Goal: Task Accomplishment & Management: Use online tool/utility

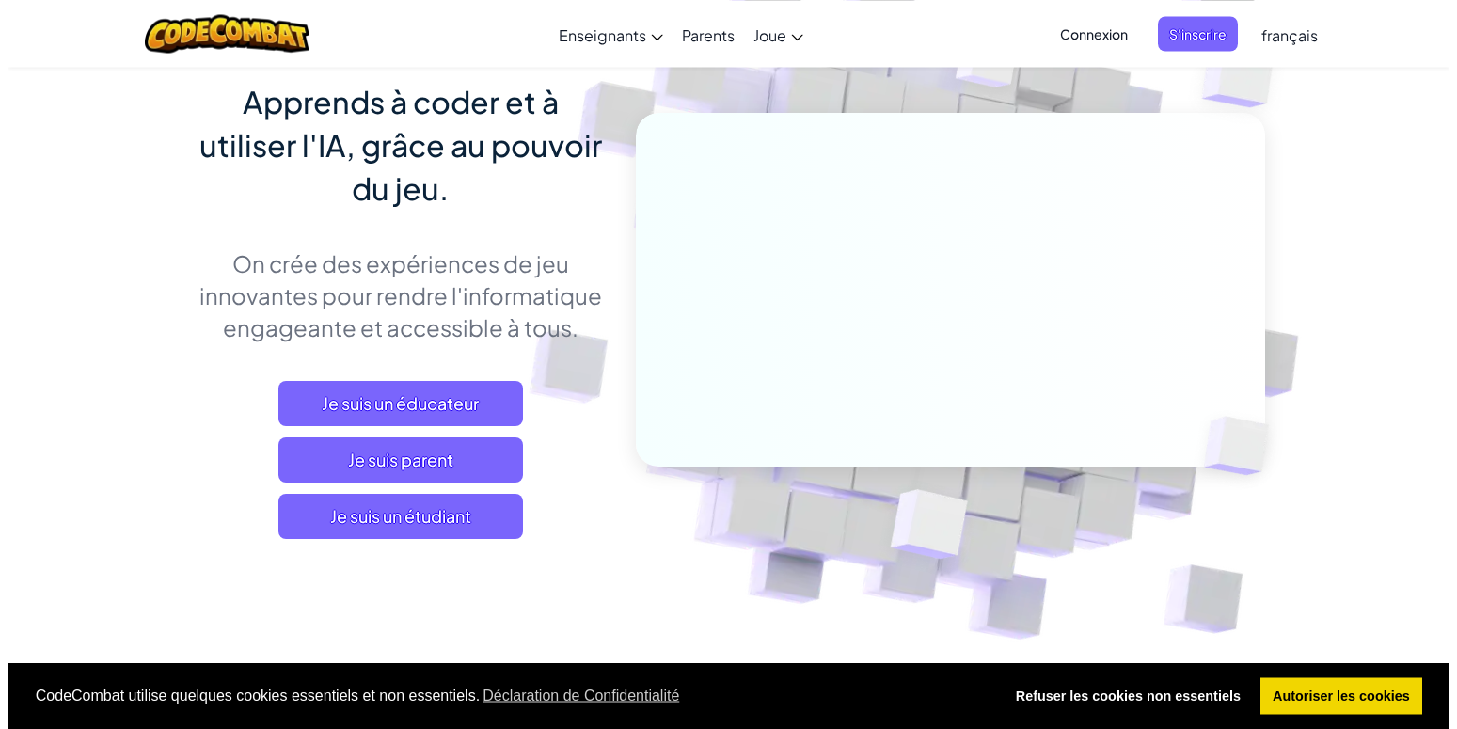
scroll to position [192, 0]
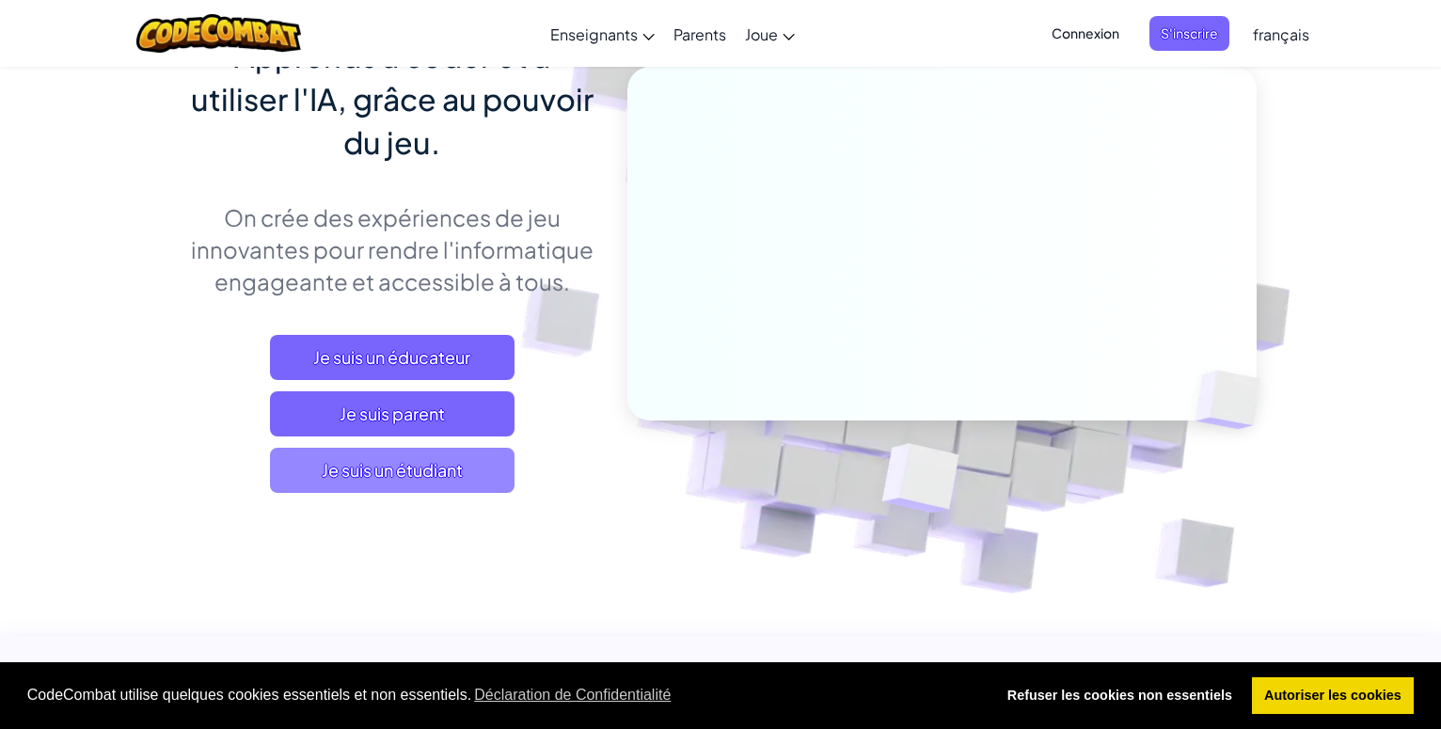
click at [447, 462] on span "Je suis un étudiant" at bounding box center [392, 470] width 244 height 45
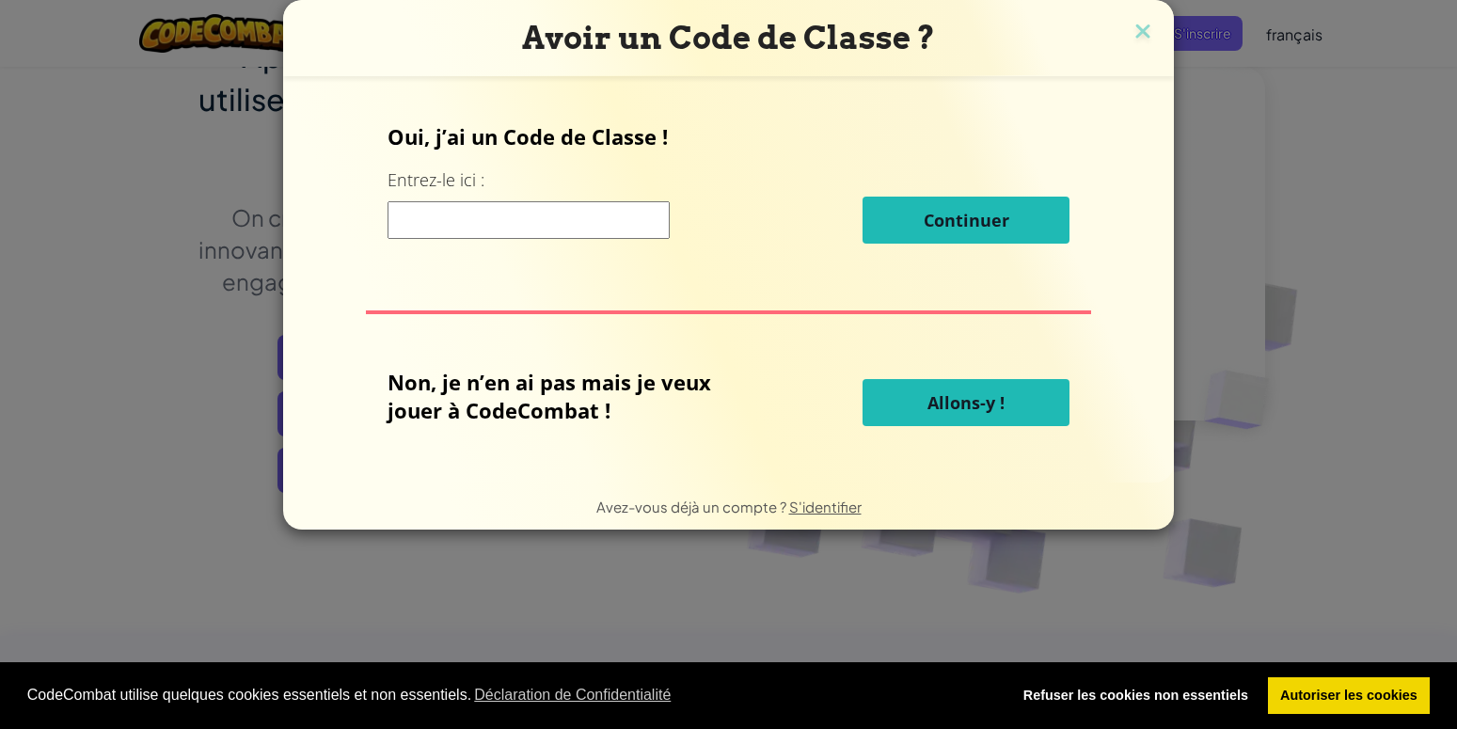
click at [906, 384] on button "Allons-y !" at bounding box center [965, 402] width 207 height 47
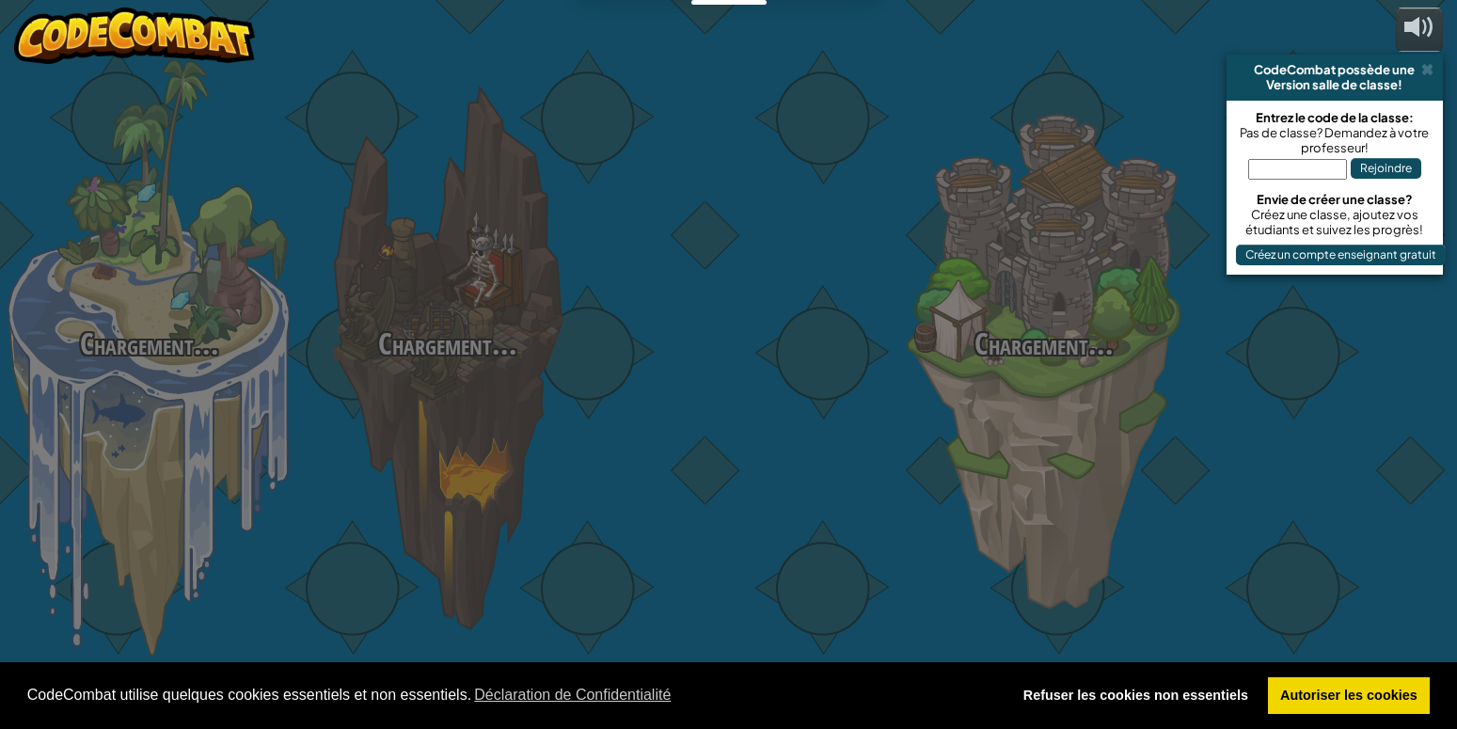
click at [937, 391] on div "Chargement... Chargement... Chargement... Chargement... Chargement... Chargemen…" at bounding box center [728, 364] width 1457 height 729
select select "fr"
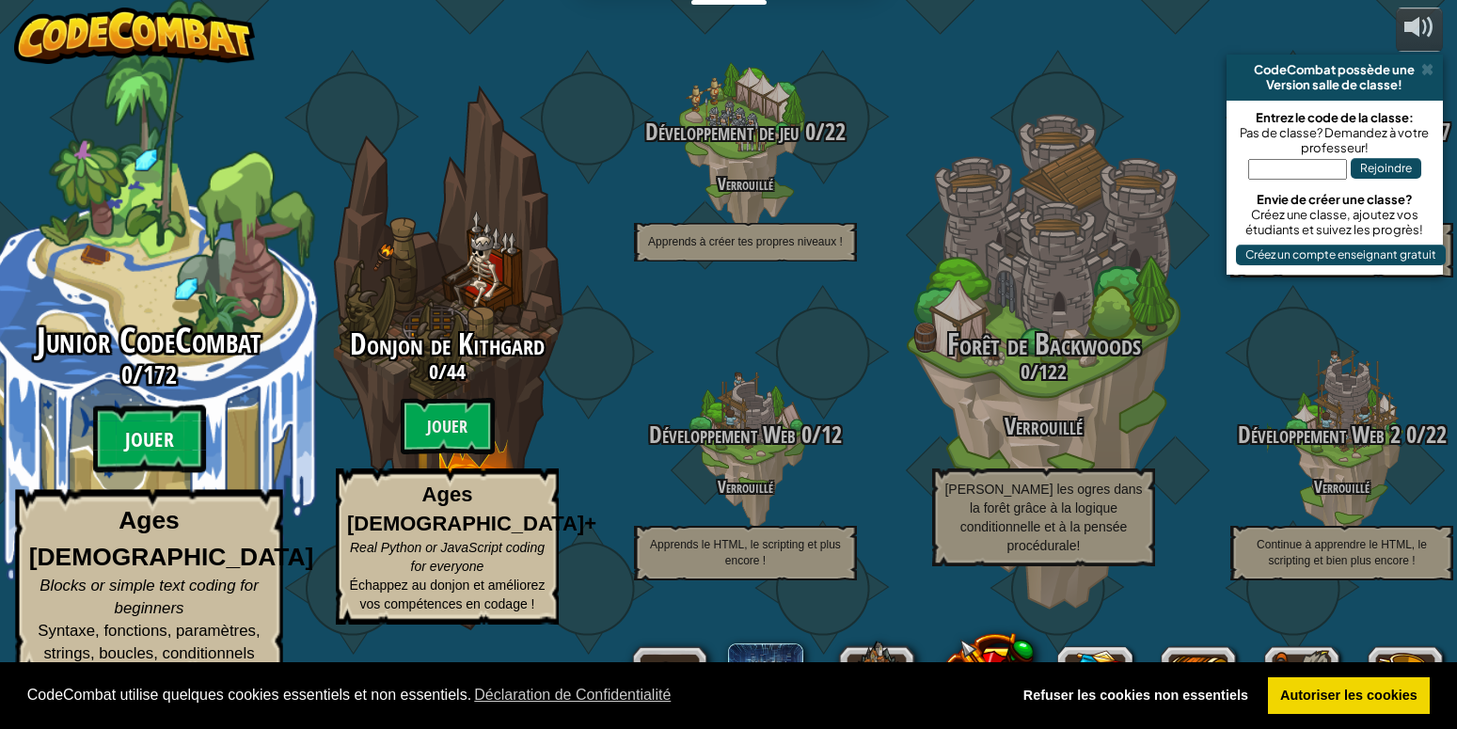
click at [174, 460] on btn "Jouer" at bounding box center [149, 439] width 113 height 68
select select "fr"
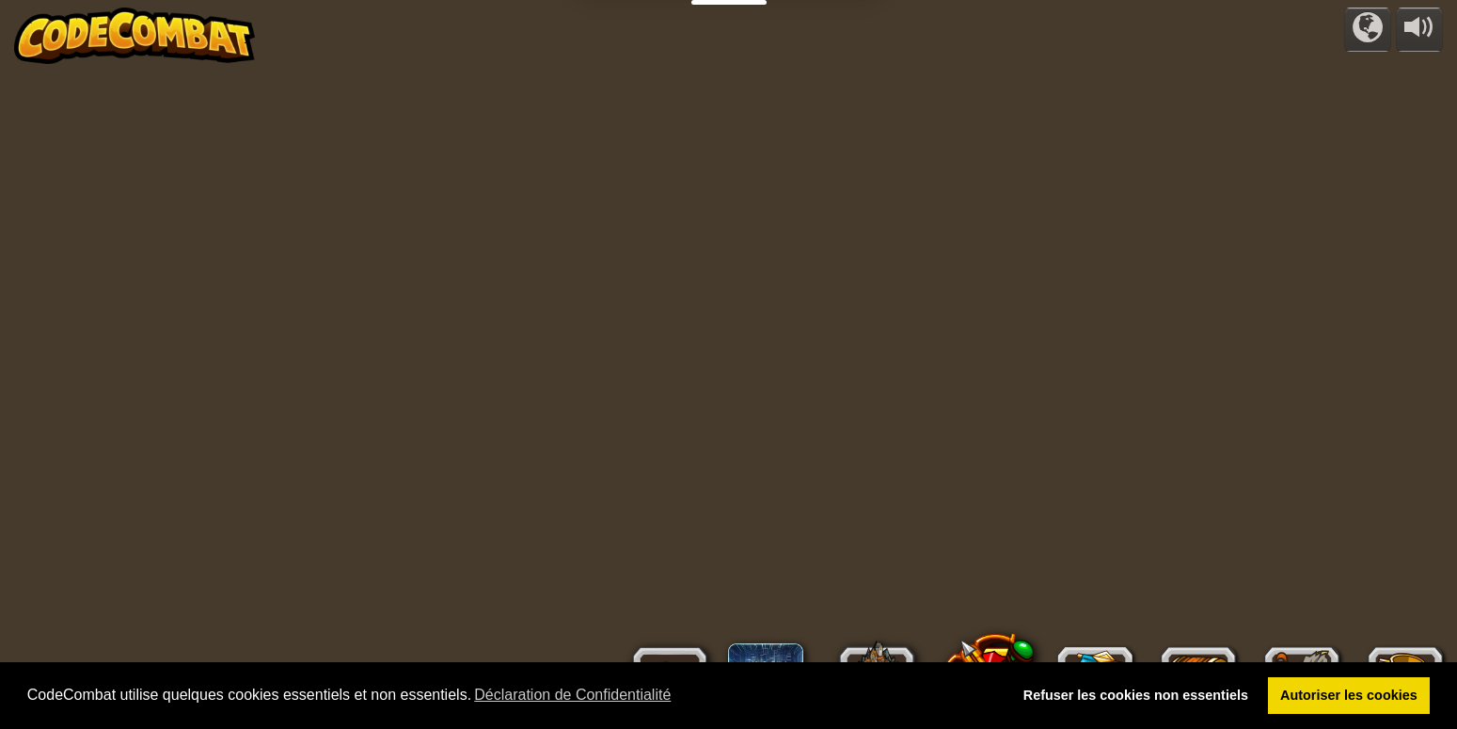
select select "fr"
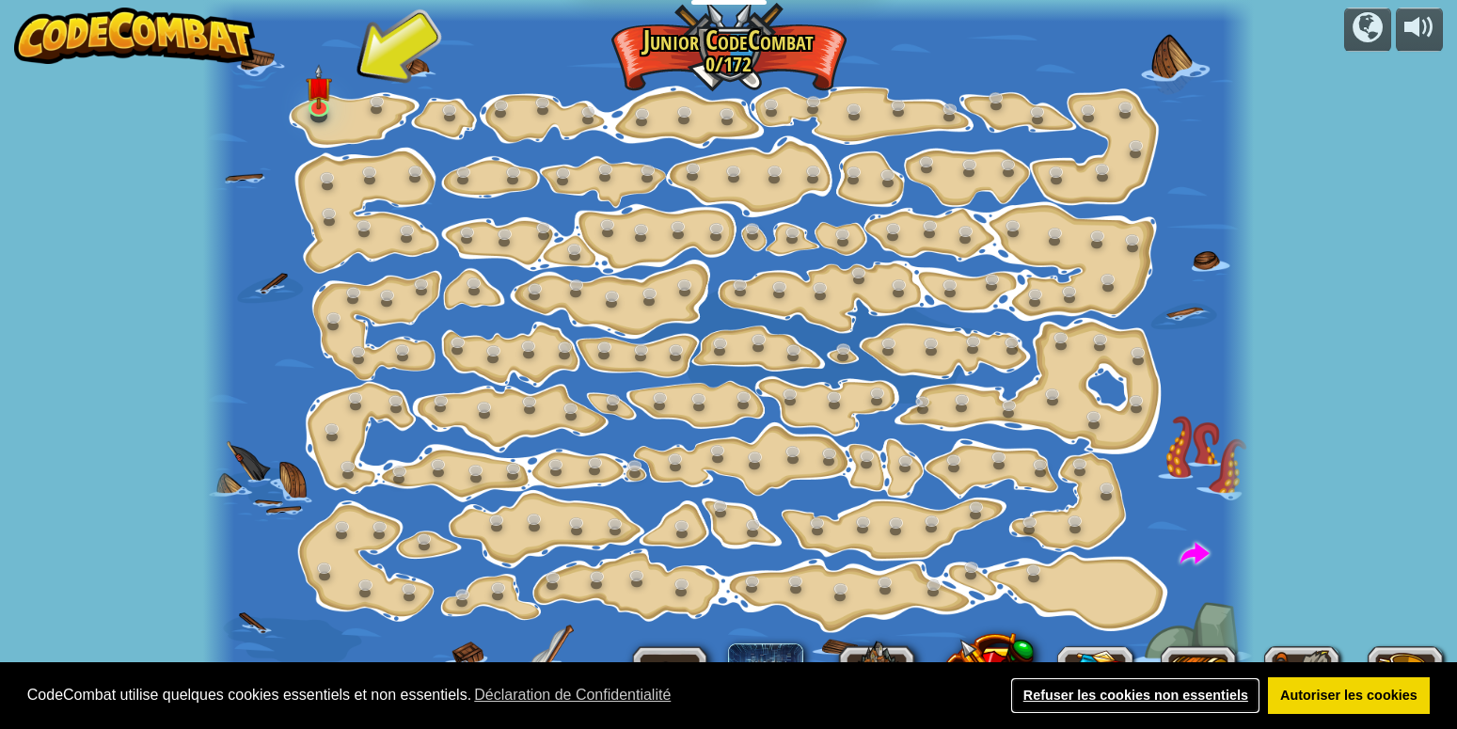
click at [1081, 687] on link "Refuser les cookies non essentiels" at bounding box center [1135, 696] width 250 height 38
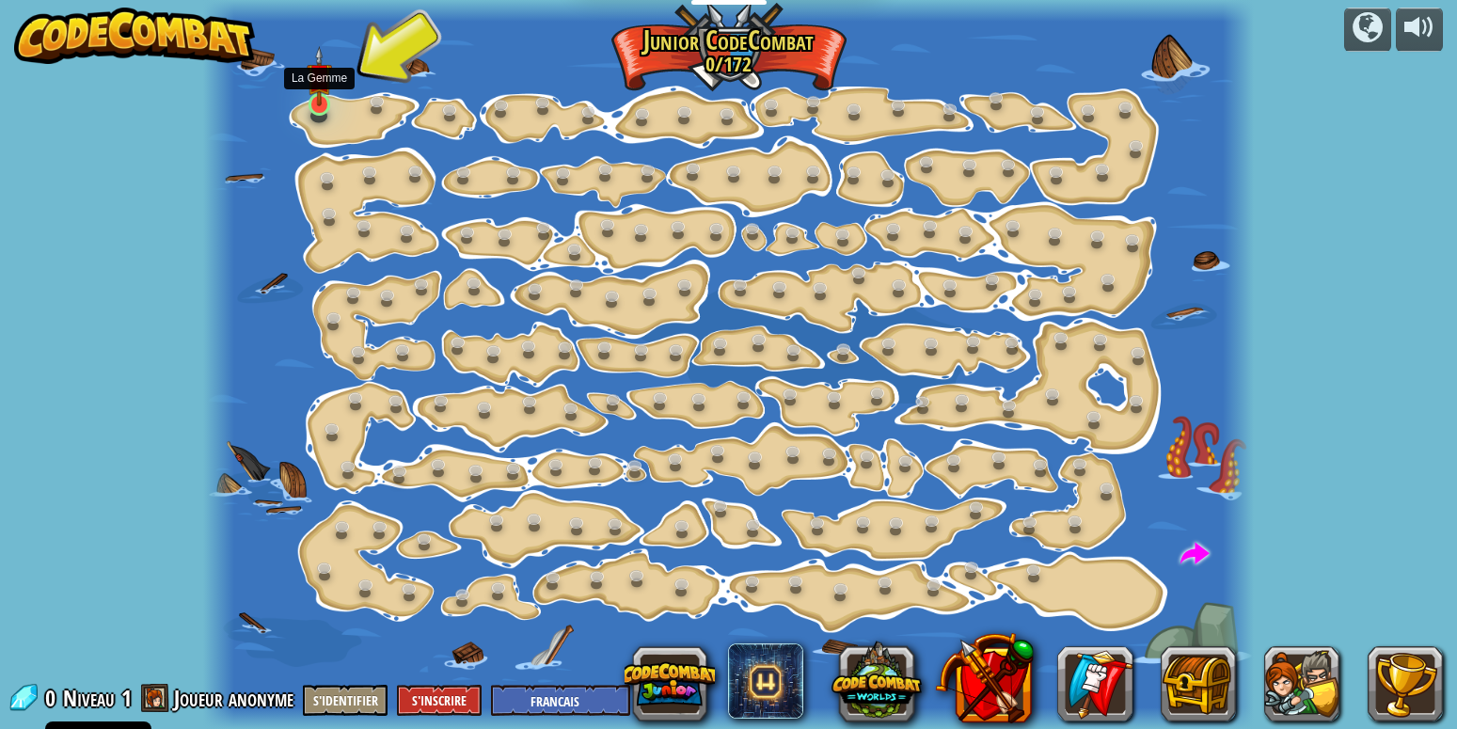
click at [316, 89] on img at bounding box center [320, 76] width 26 height 60
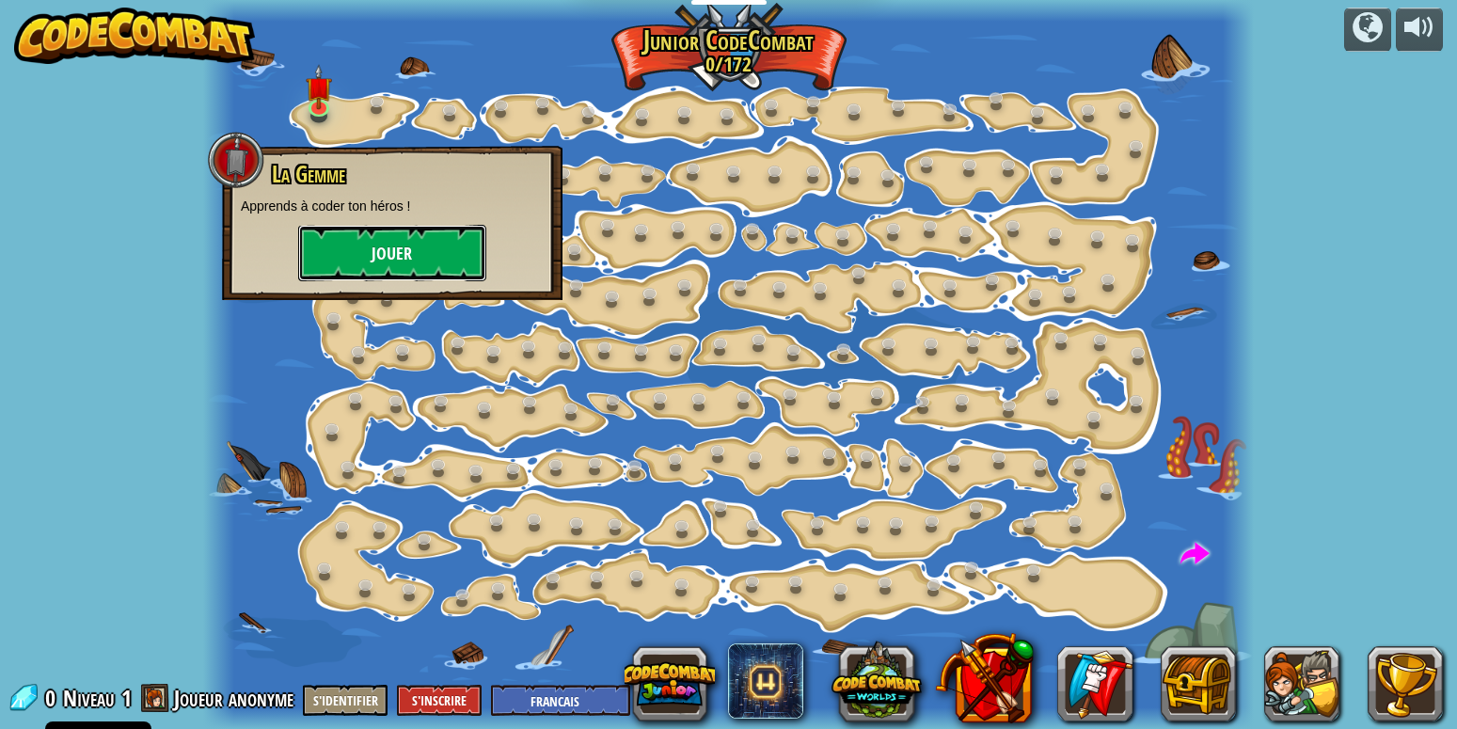
click at [365, 260] on button "Jouer" at bounding box center [392, 253] width 188 height 56
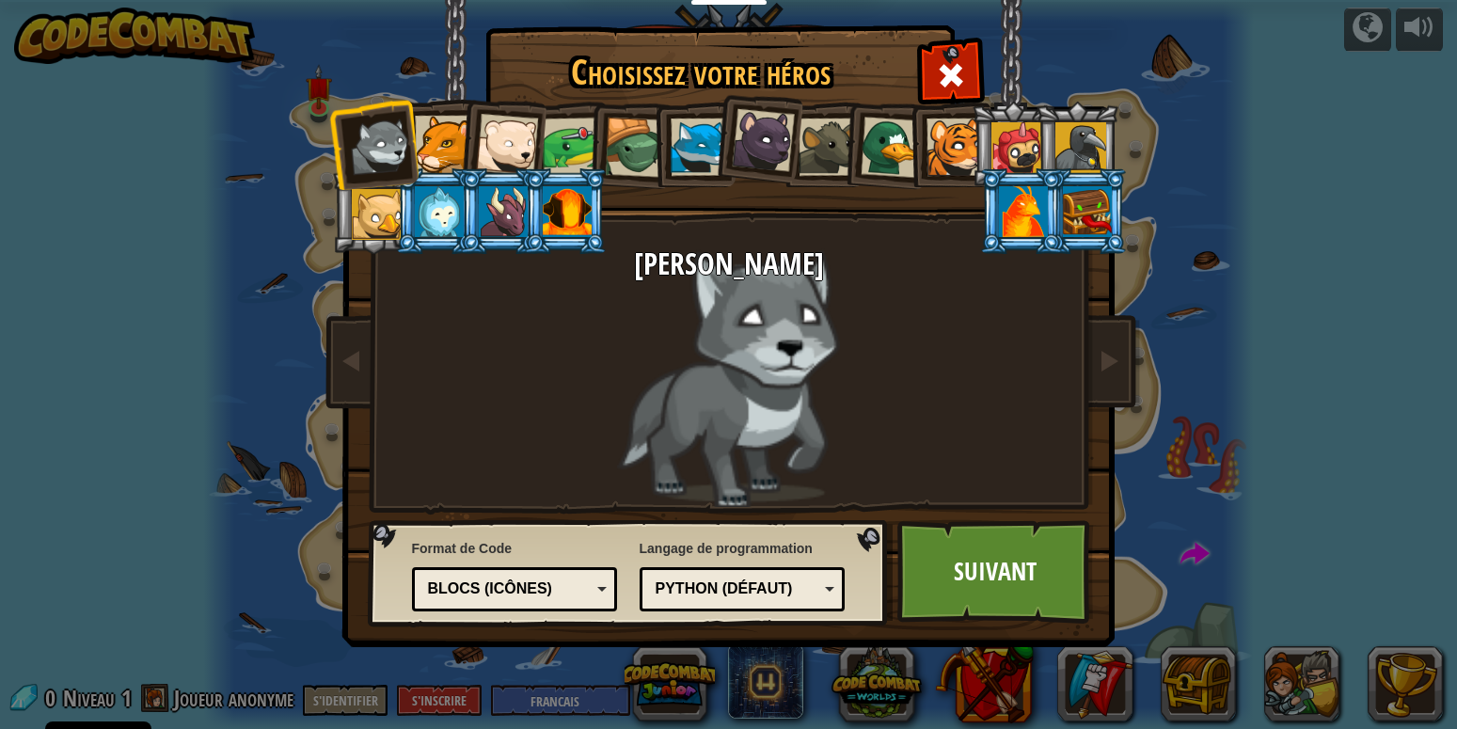
click at [432, 152] on div at bounding box center [443, 144] width 57 height 57
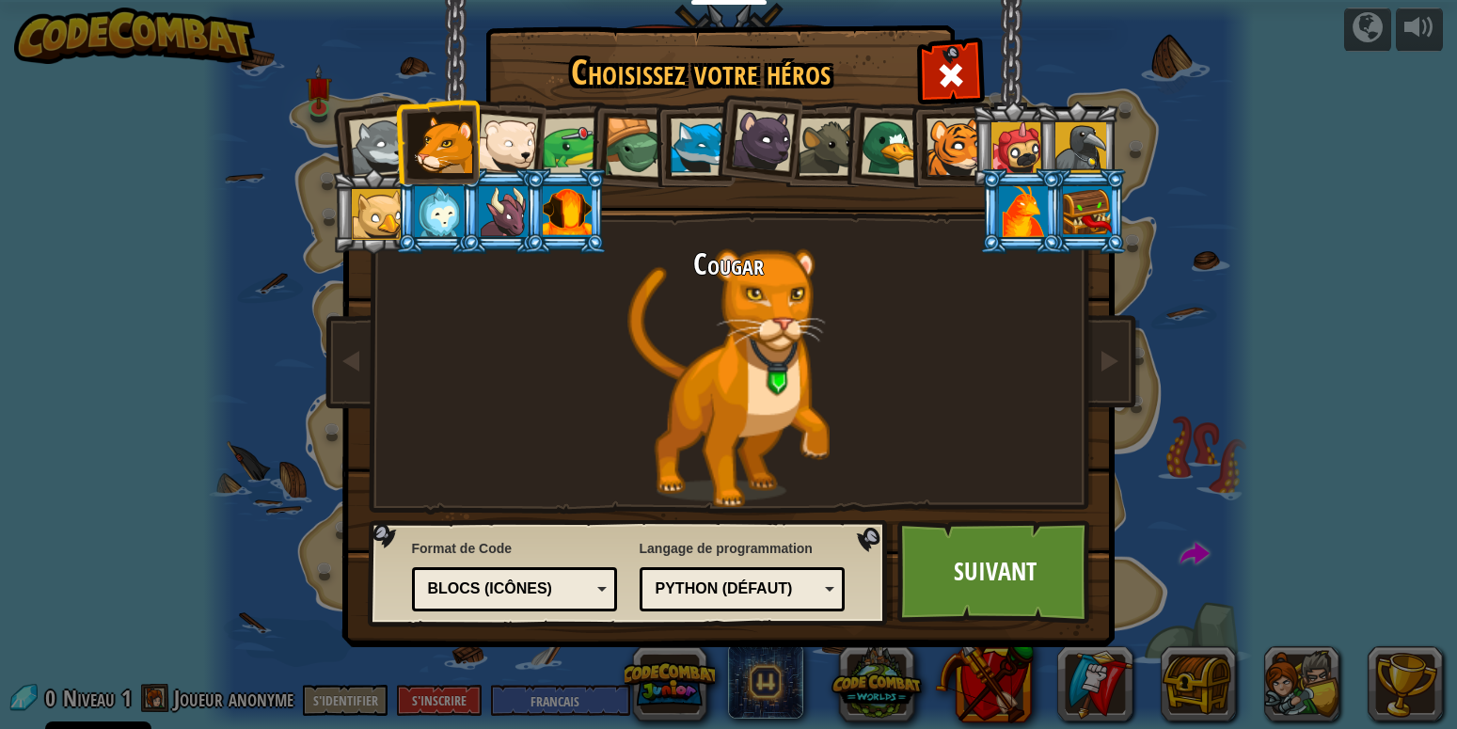
click at [439, 207] on div at bounding box center [439, 211] width 49 height 51
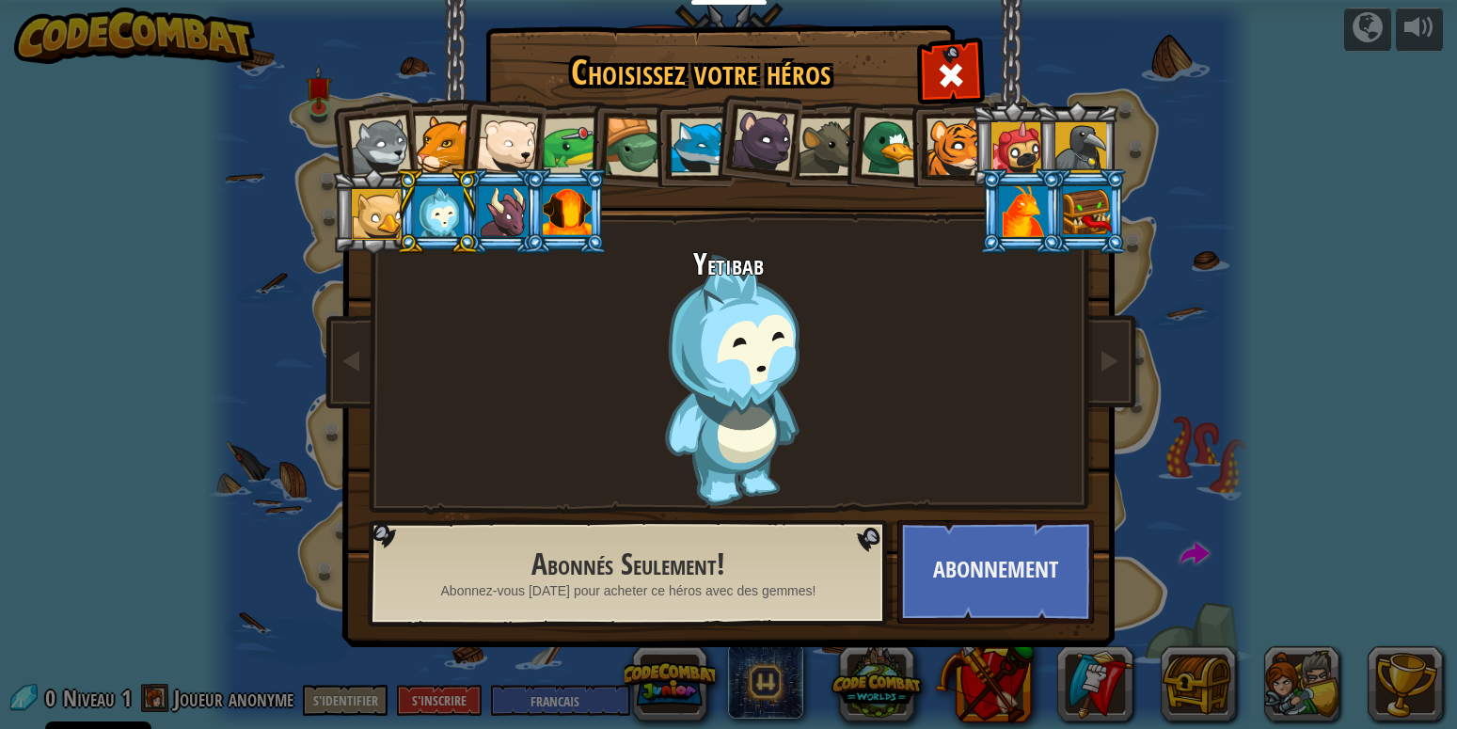
click at [498, 214] on div at bounding box center [503, 211] width 49 height 51
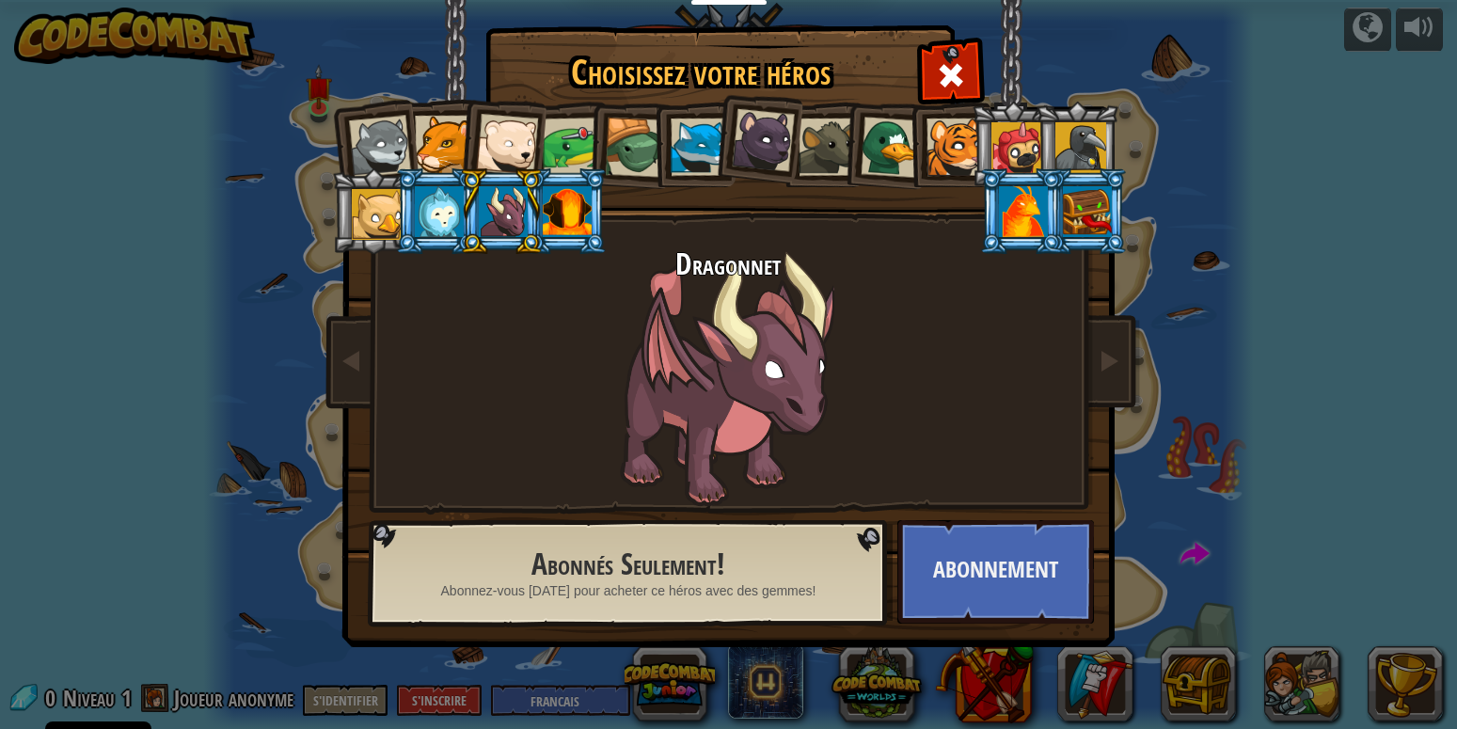
click at [576, 212] on div at bounding box center [567, 211] width 49 height 51
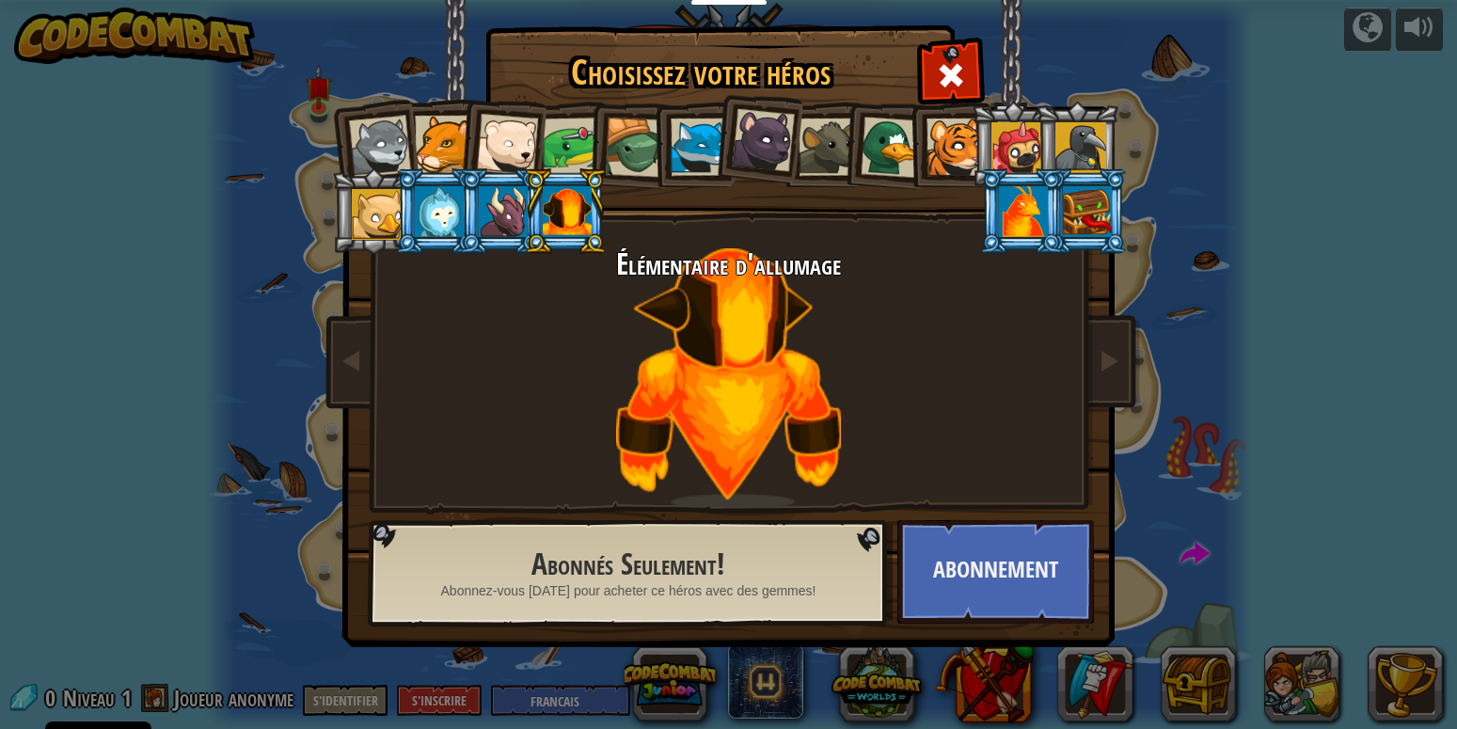
click at [756, 140] on div at bounding box center [762, 140] width 63 height 63
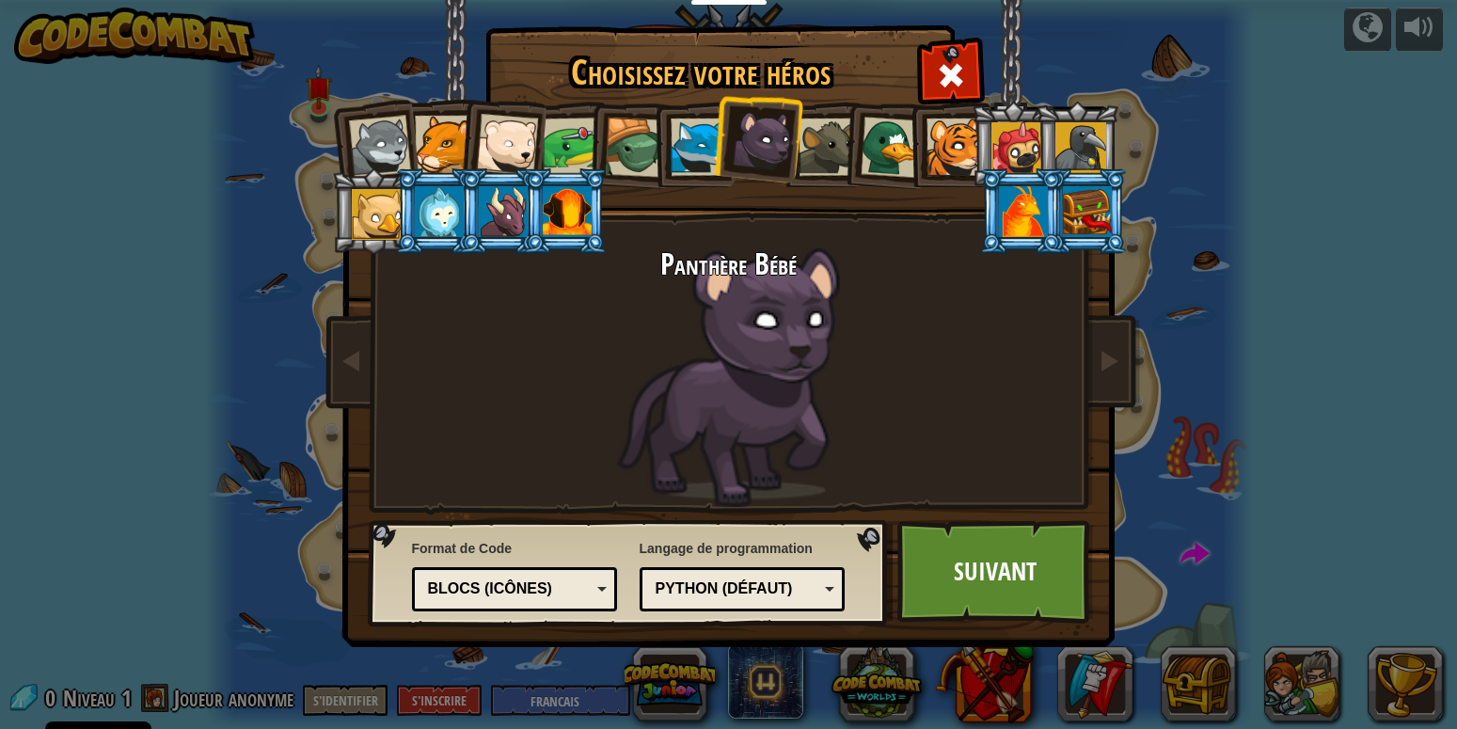
click at [1035, 151] on li at bounding box center [1076, 145] width 85 height 86
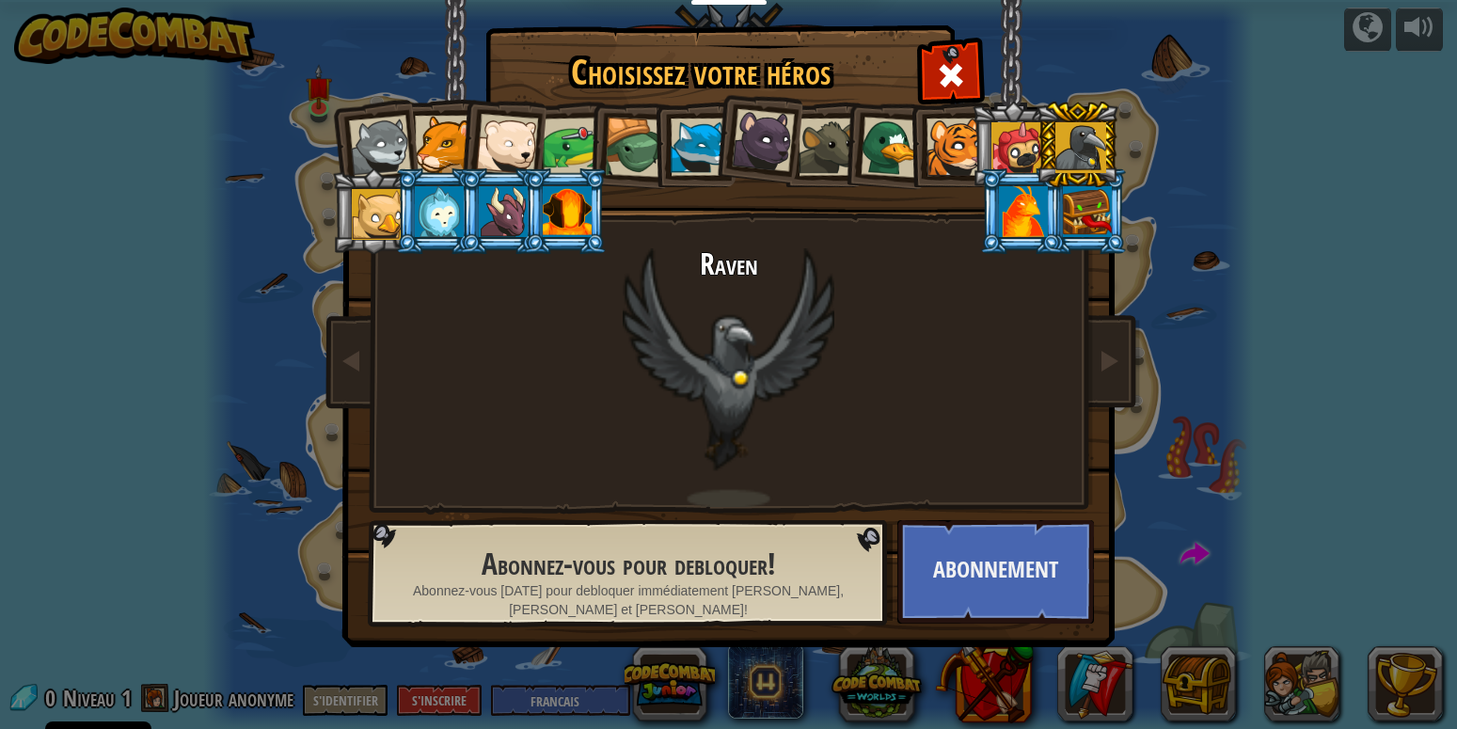
click at [697, 142] on div at bounding box center [698, 146] width 57 height 57
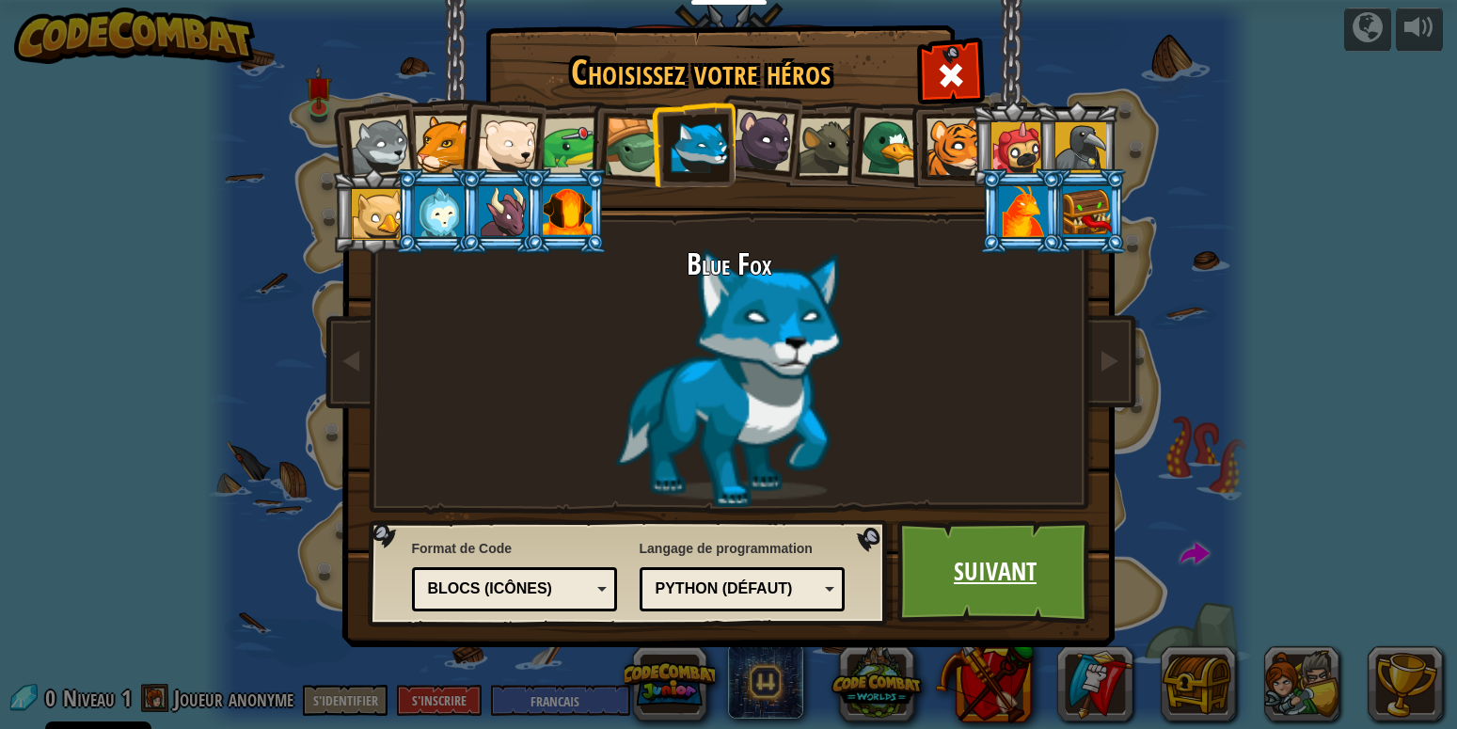
click at [974, 559] on link "Suivant" at bounding box center [995, 571] width 197 height 103
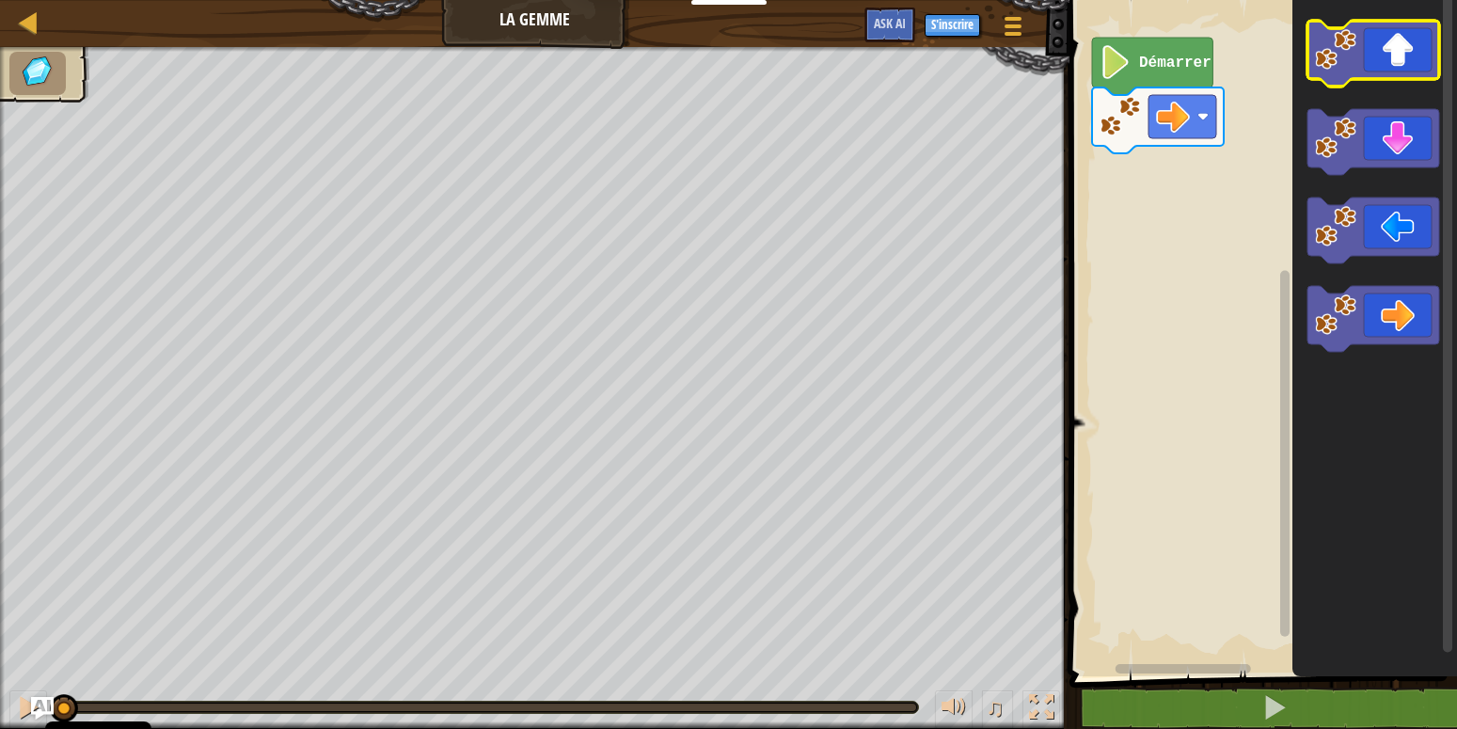
click at [1394, 68] on icon "Espace de travail de Blocky" at bounding box center [1373, 54] width 132 height 66
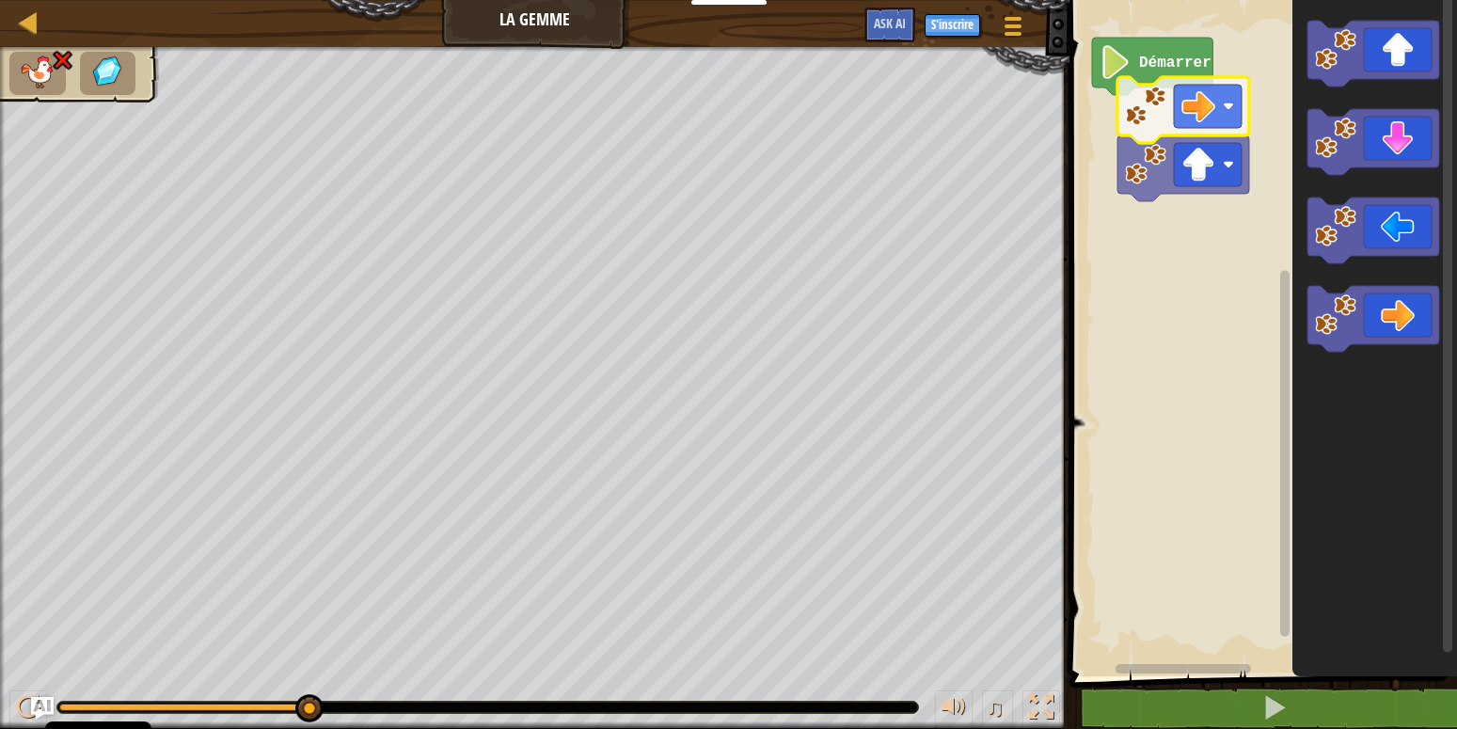
click at [1200, 117] on g "Démarrer" at bounding box center [1260, 333] width 393 height 685
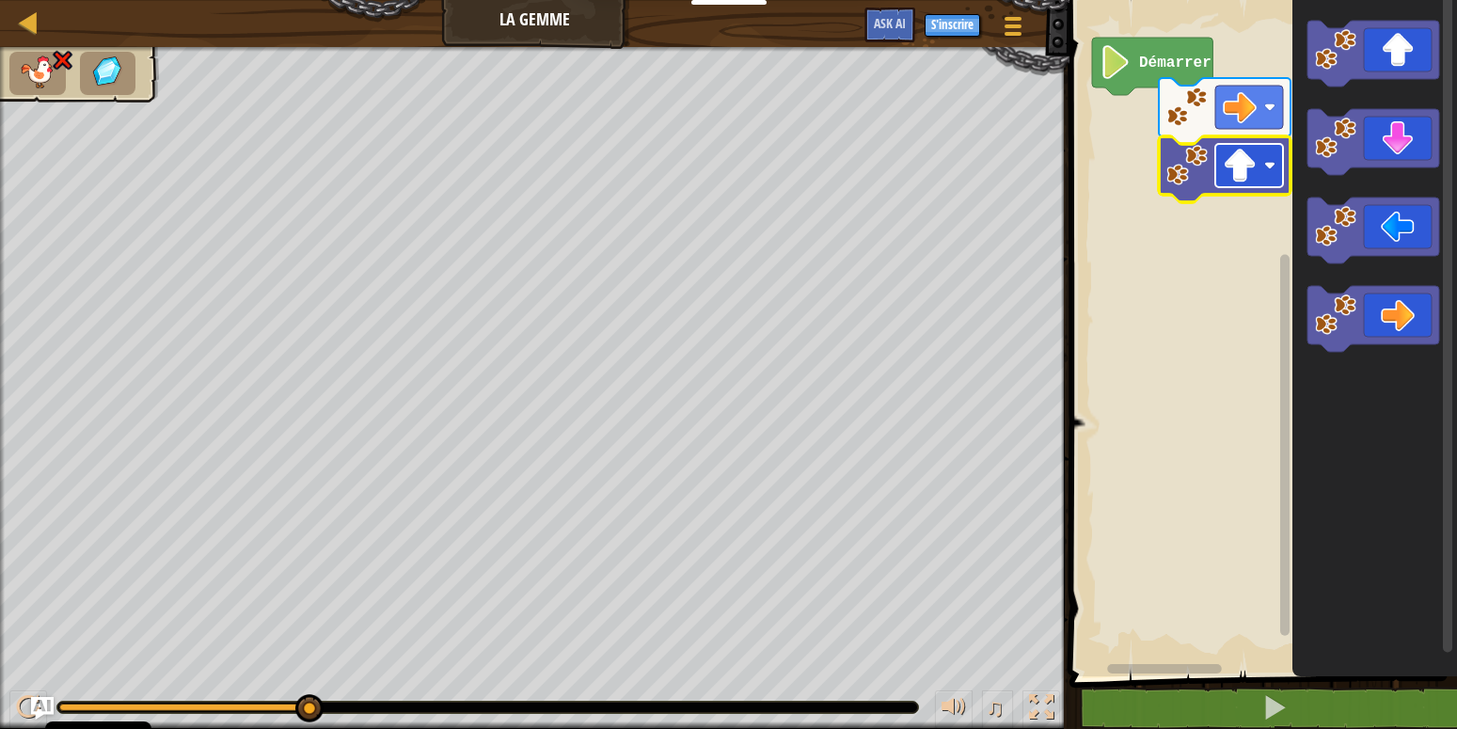
click at [1223, 178] on image "Espace de travail de Blocky" at bounding box center [1239, 166] width 34 height 34
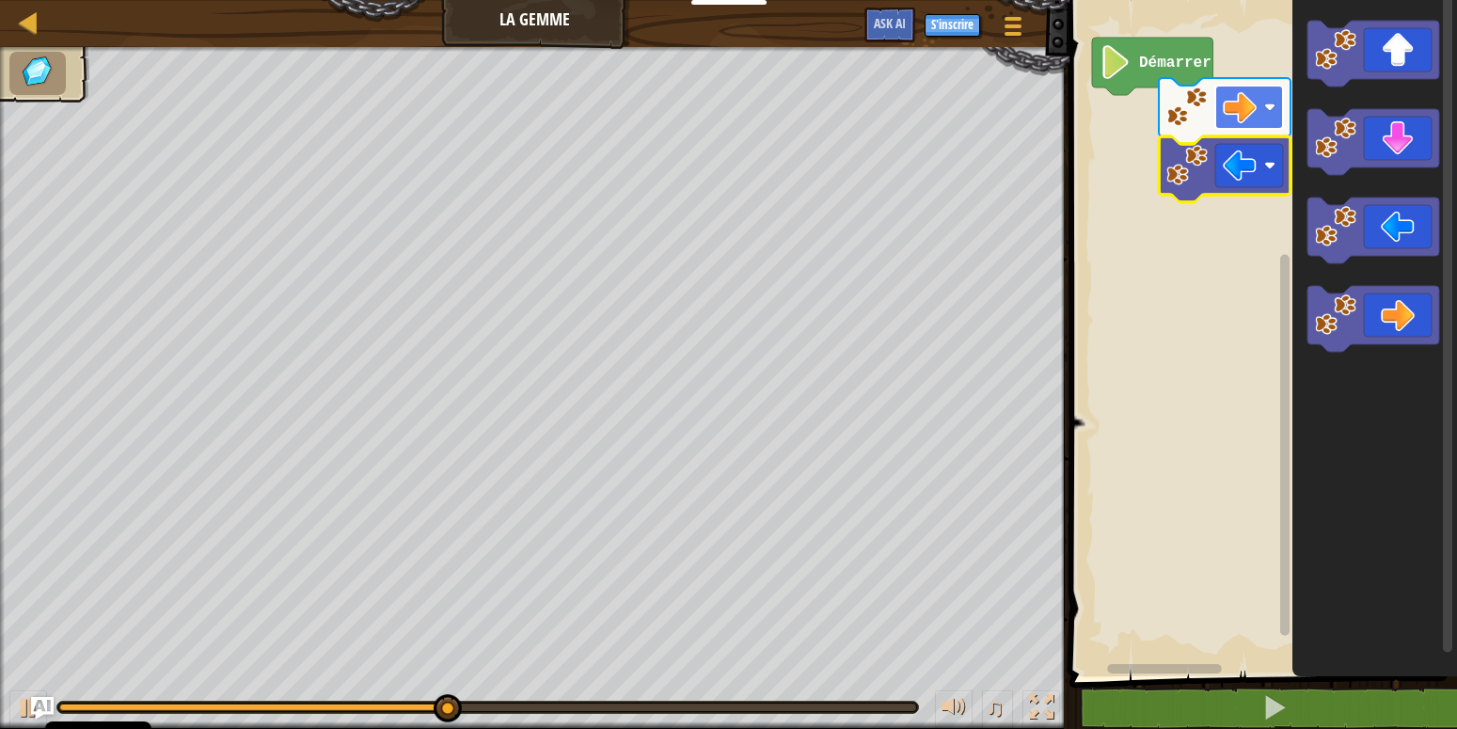
click at [1265, 107] on image "Espace de travail de Blocky" at bounding box center [1269, 107] width 11 height 11
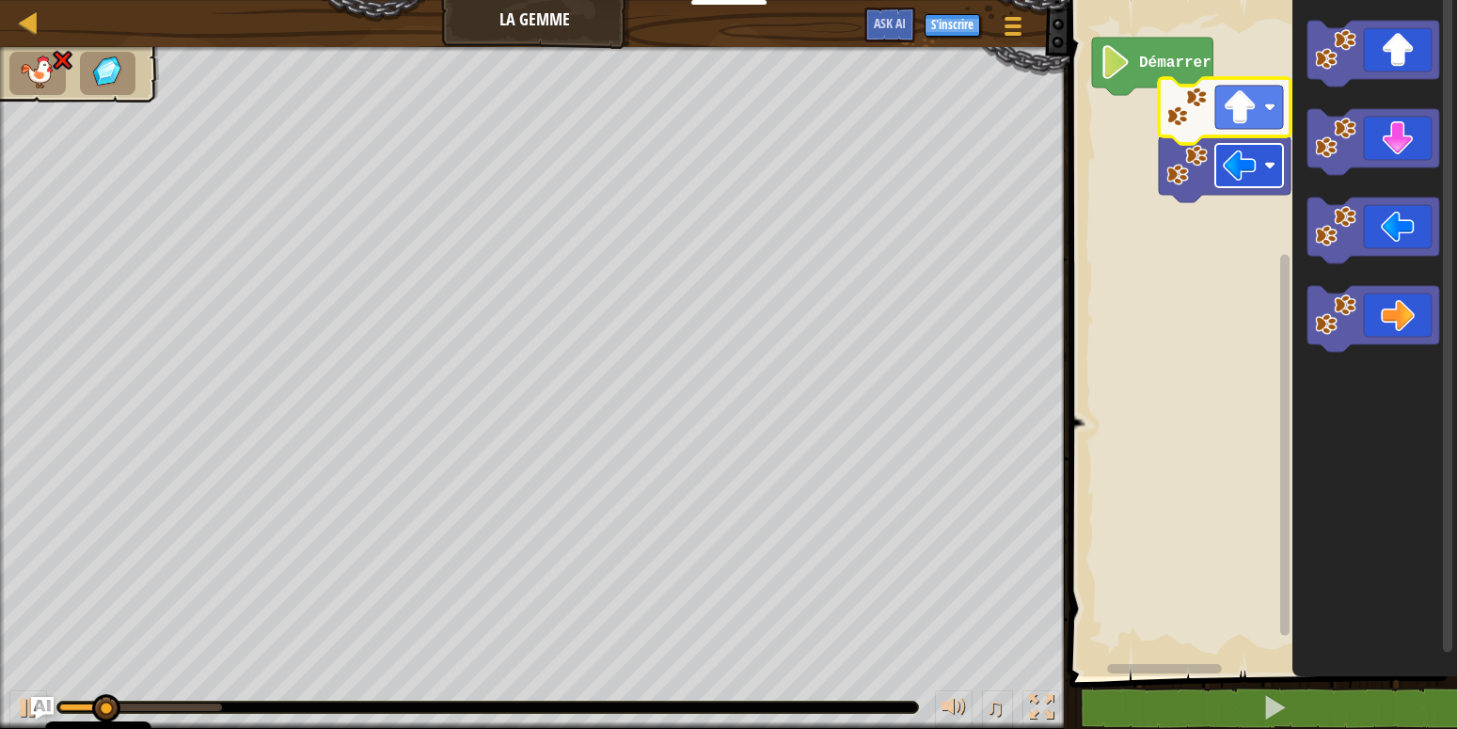
click at [1215, 167] on rect "Espace de travail de Blocky" at bounding box center [1249, 165] width 68 height 43
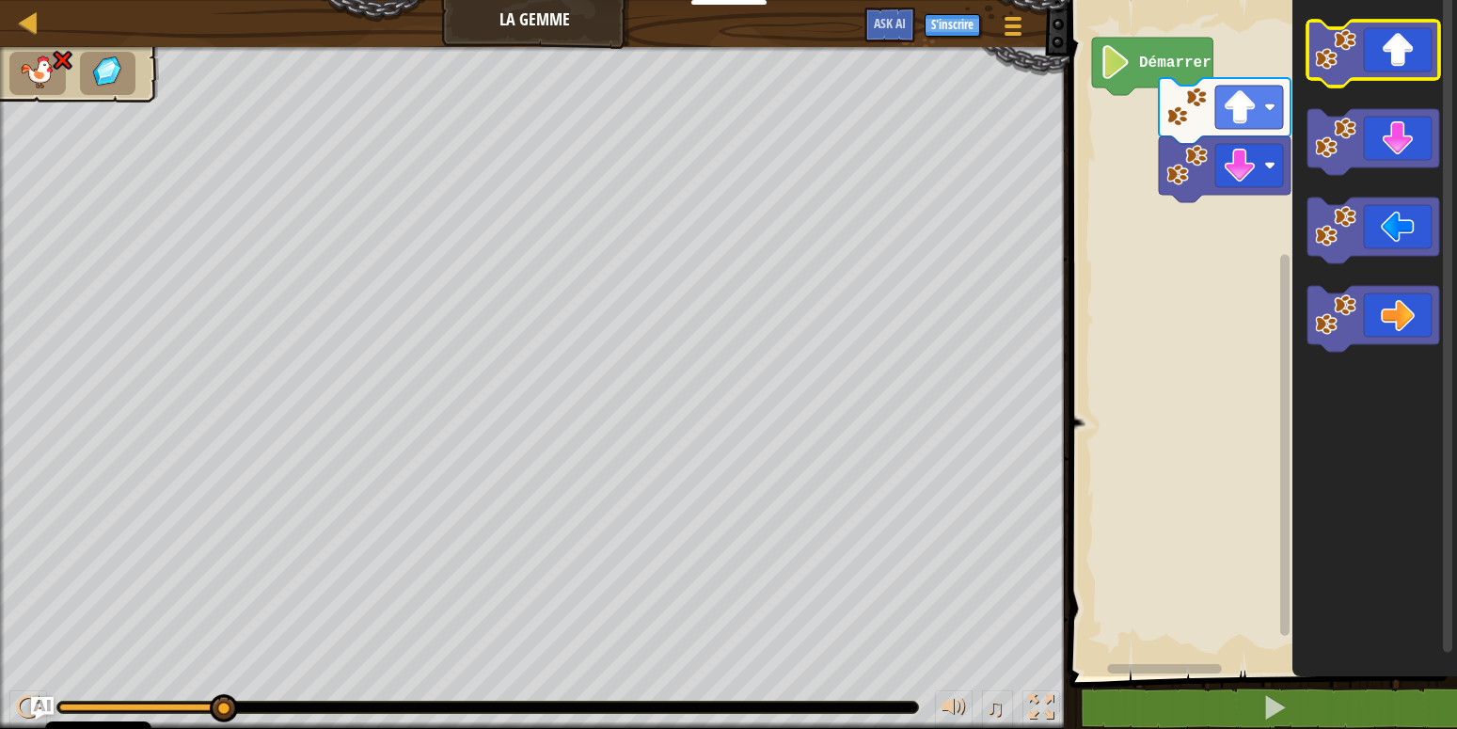
click at [1371, 72] on icon "Espace de travail de Blocky" at bounding box center [1373, 54] width 132 height 66
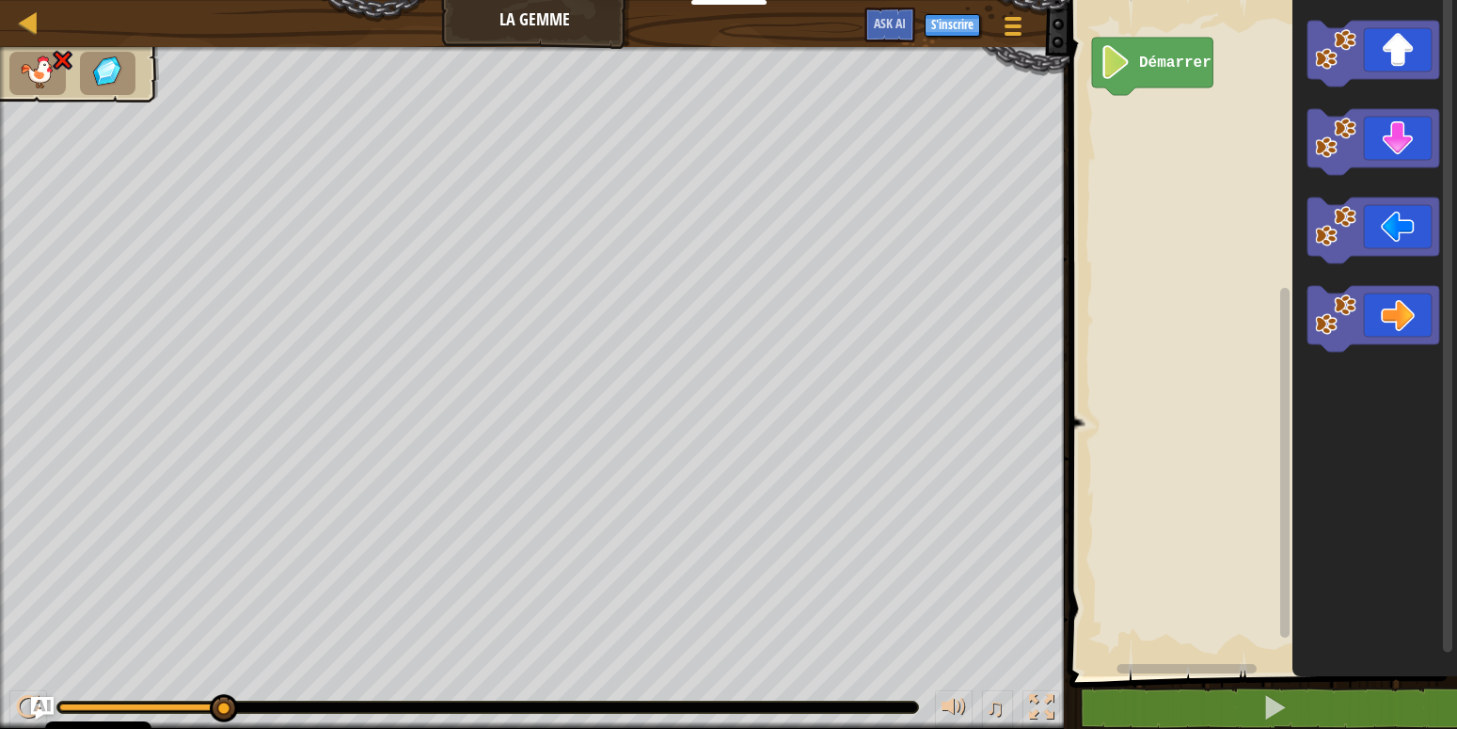
click at [1021, 261] on div "Carte La Gemme Menu du jeu S'inscrire Ask AI 1 הההההההההההההההההההההההההההההההה…" at bounding box center [728, 364] width 1457 height 729
click at [1135, 112] on div "Démarrer" at bounding box center [1260, 333] width 393 height 685
click at [92, 64] on img at bounding box center [107, 72] width 39 height 34
drag, startPoint x: 106, startPoint y: 69, endPoint x: 92, endPoint y: 64, distance: 14.9
click at [92, 64] on img at bounding box center [107, 72] width 39 height 34
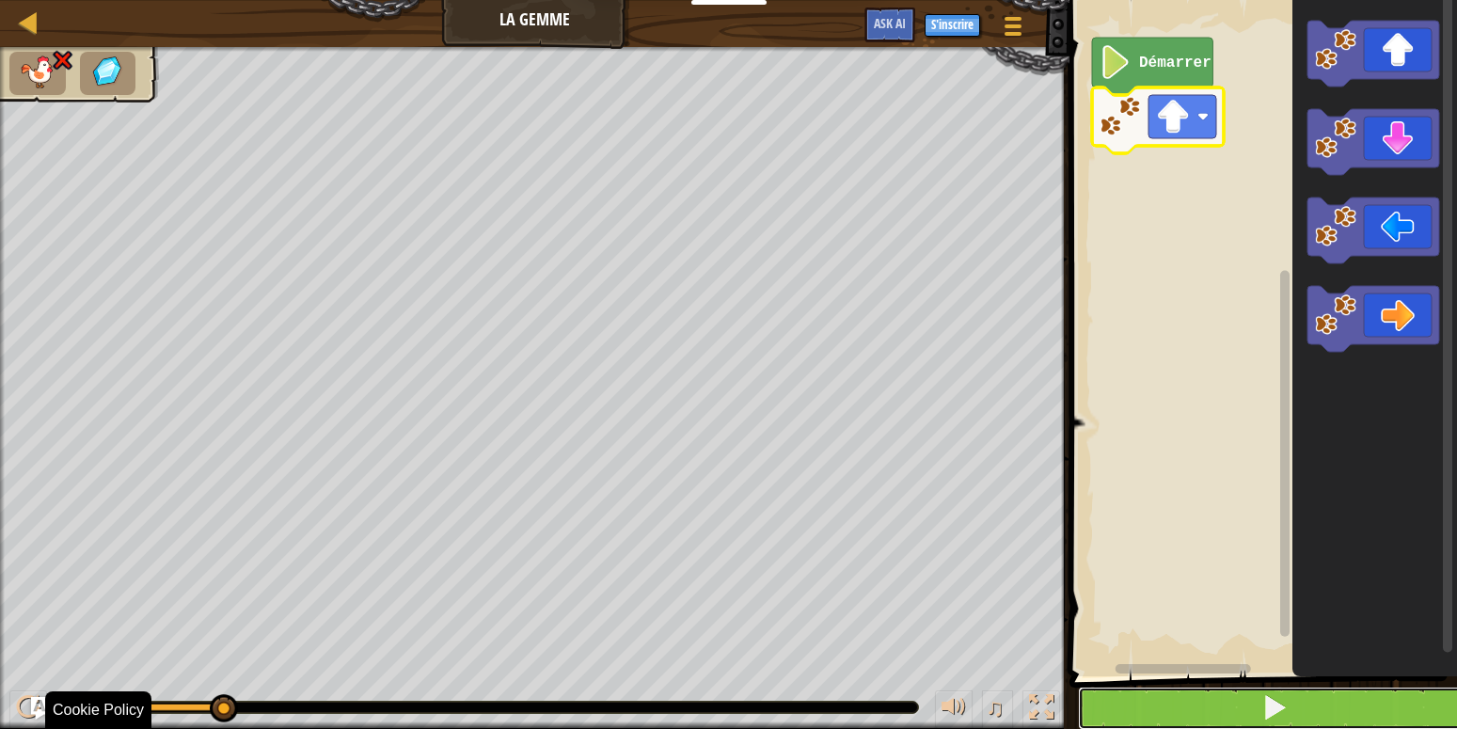
click at [1232, 709] on button at bounding box center [1274, 707] width 393 height 43
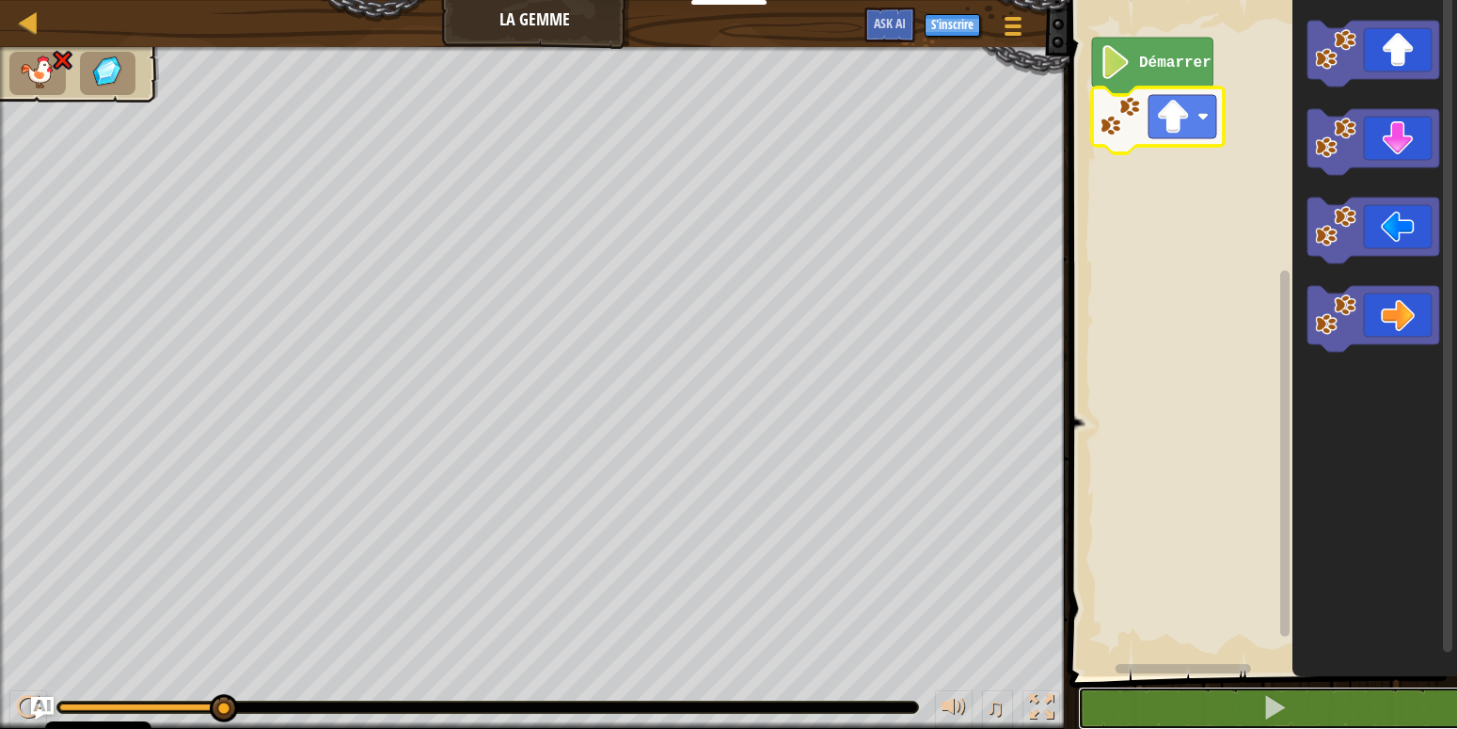
select select "fr"
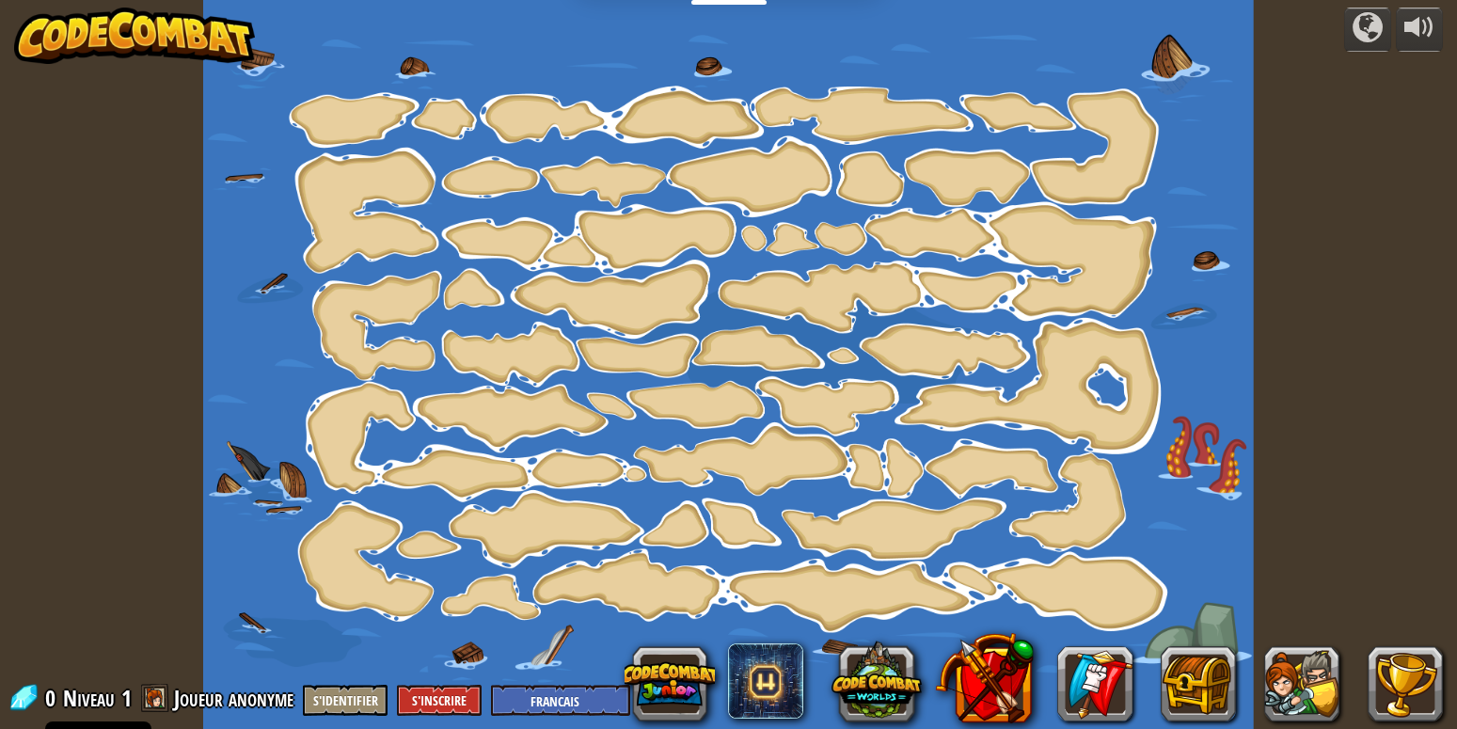
select select "fr"
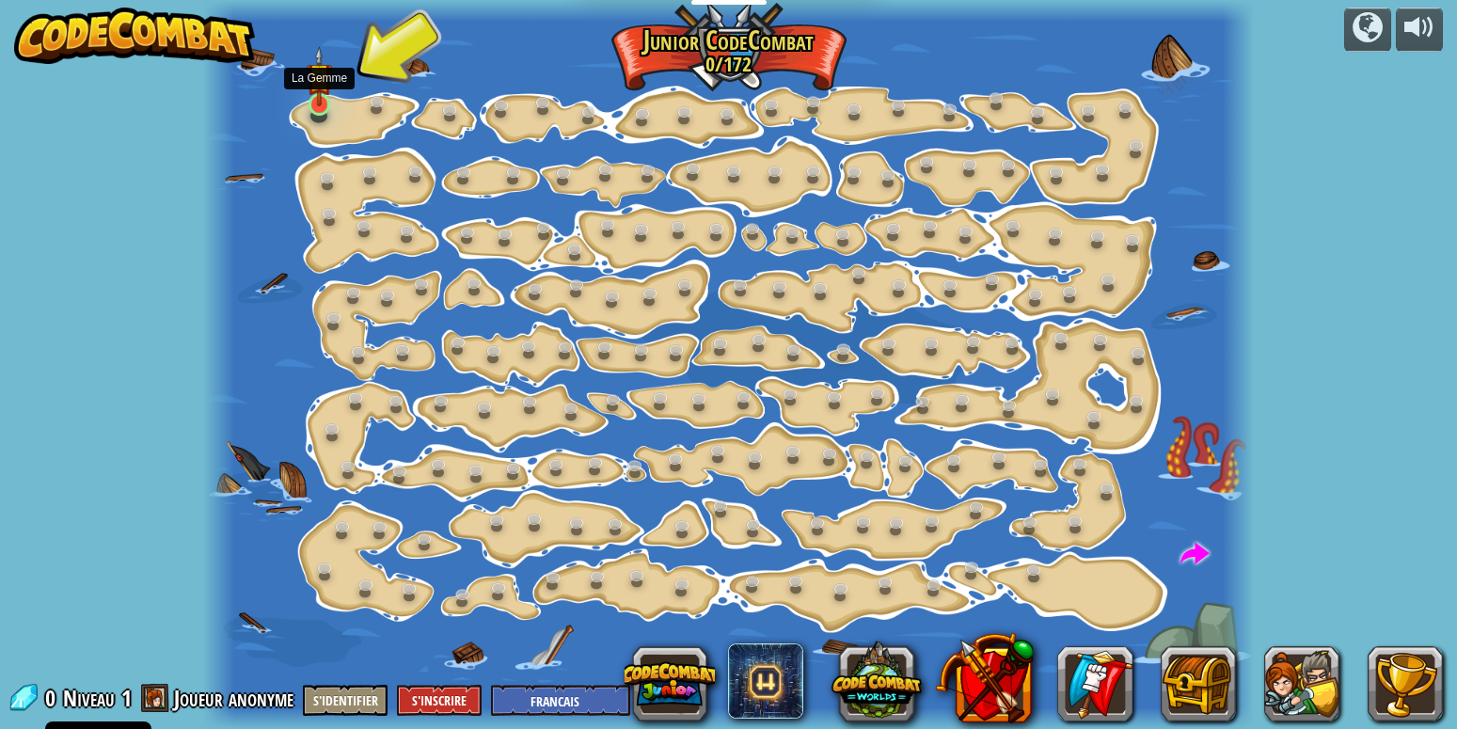
drag, startPoint x: 150, startPoint y: 40, endPoint x: 313, endPoint y: 95, distance: 171.6
click at [313, 95] on div "Changement d'étape (Verrouillé) Change les arguments step. Sois malin (Verrouil…" at bounding box center [728, 364] width 1050 height 729
click at [313, 95] on img at bounding box center [320, 76] width 26 height 60
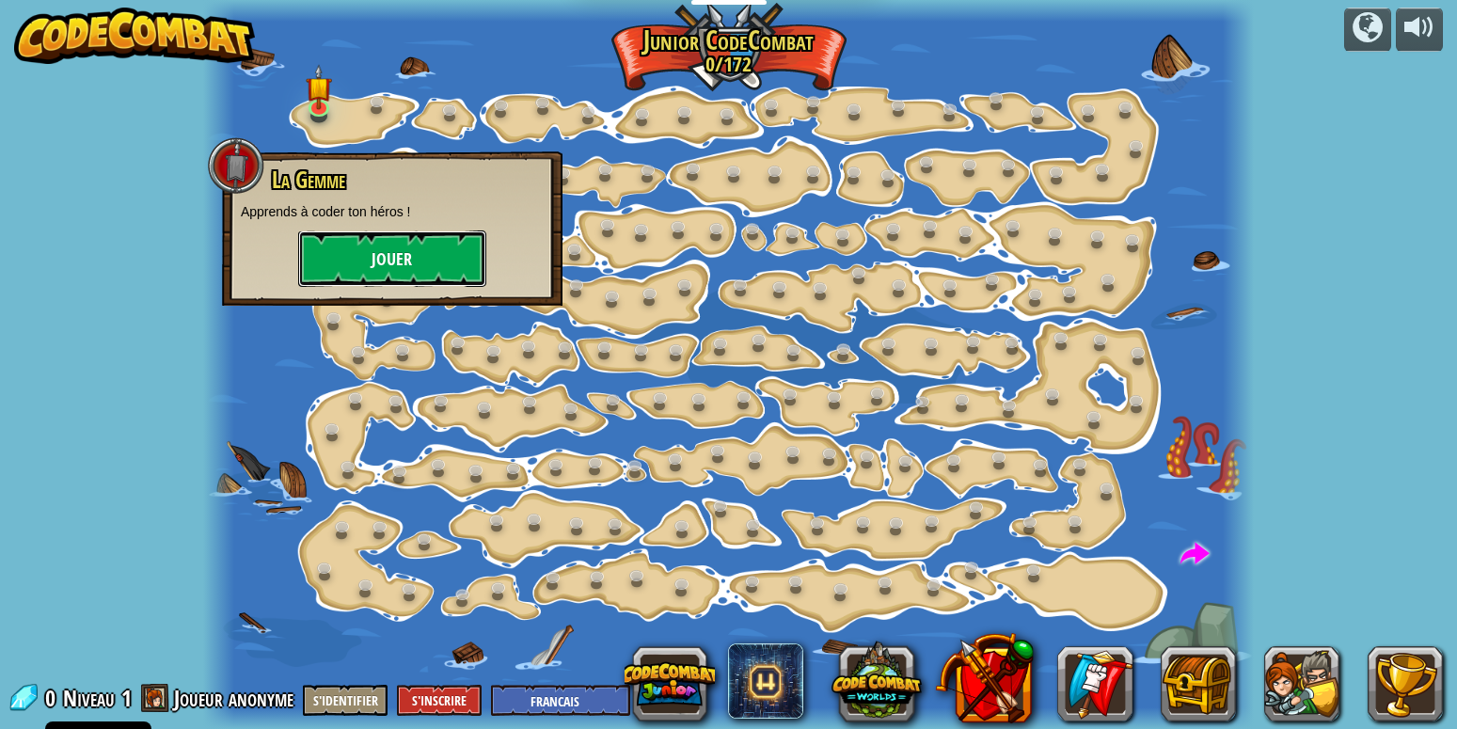
click at [363, 240] on button "Jouer" at bounding box center [392, 258] width 188 height 56
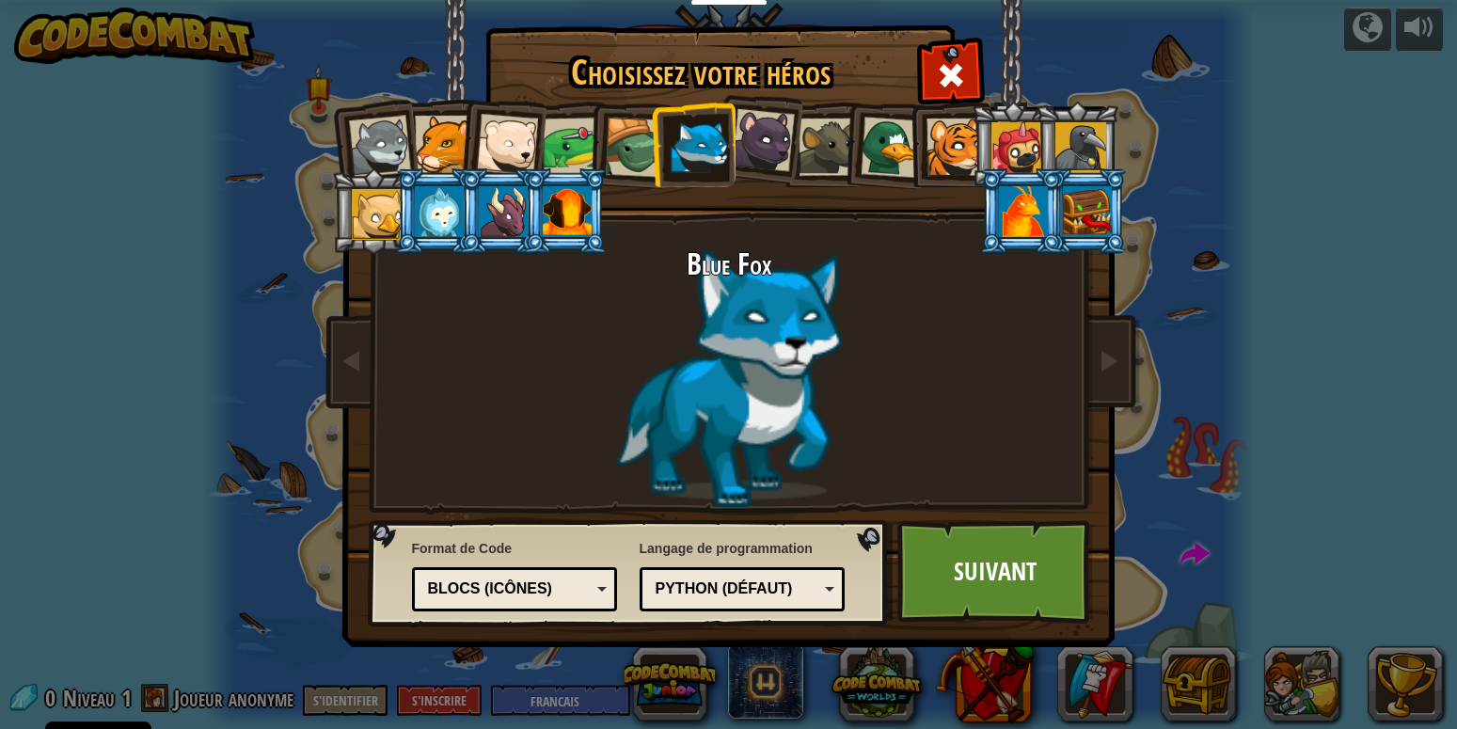
click at [784, 592] on div "Python (Défaut)" at bounding box center [736, 589] width 163 height 22
click at [951, 600] on link "Suivant" at bounding box center [995, 571] width 197 height 103
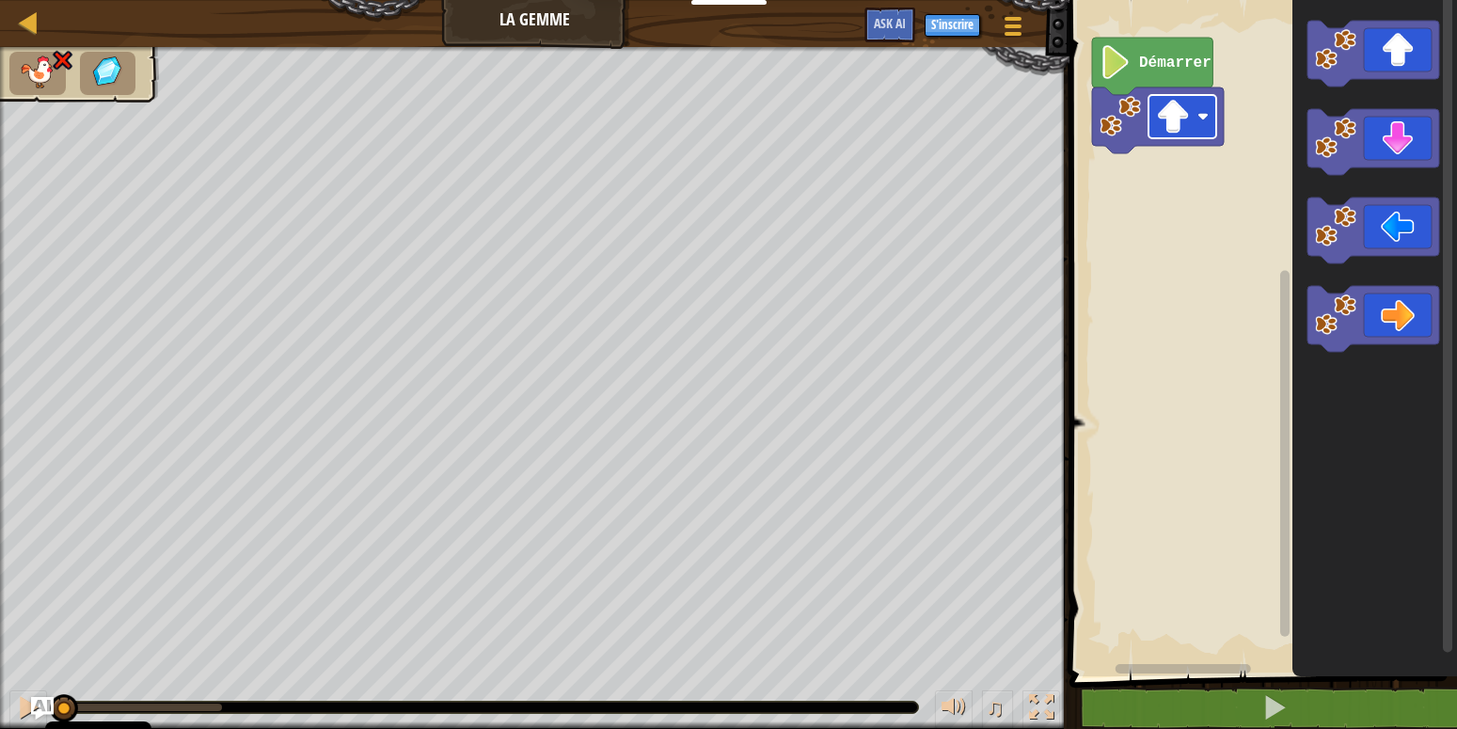
click at [1187, 126] on g "Démarrer" at bounding box center [1158, 96] width 132 height 116
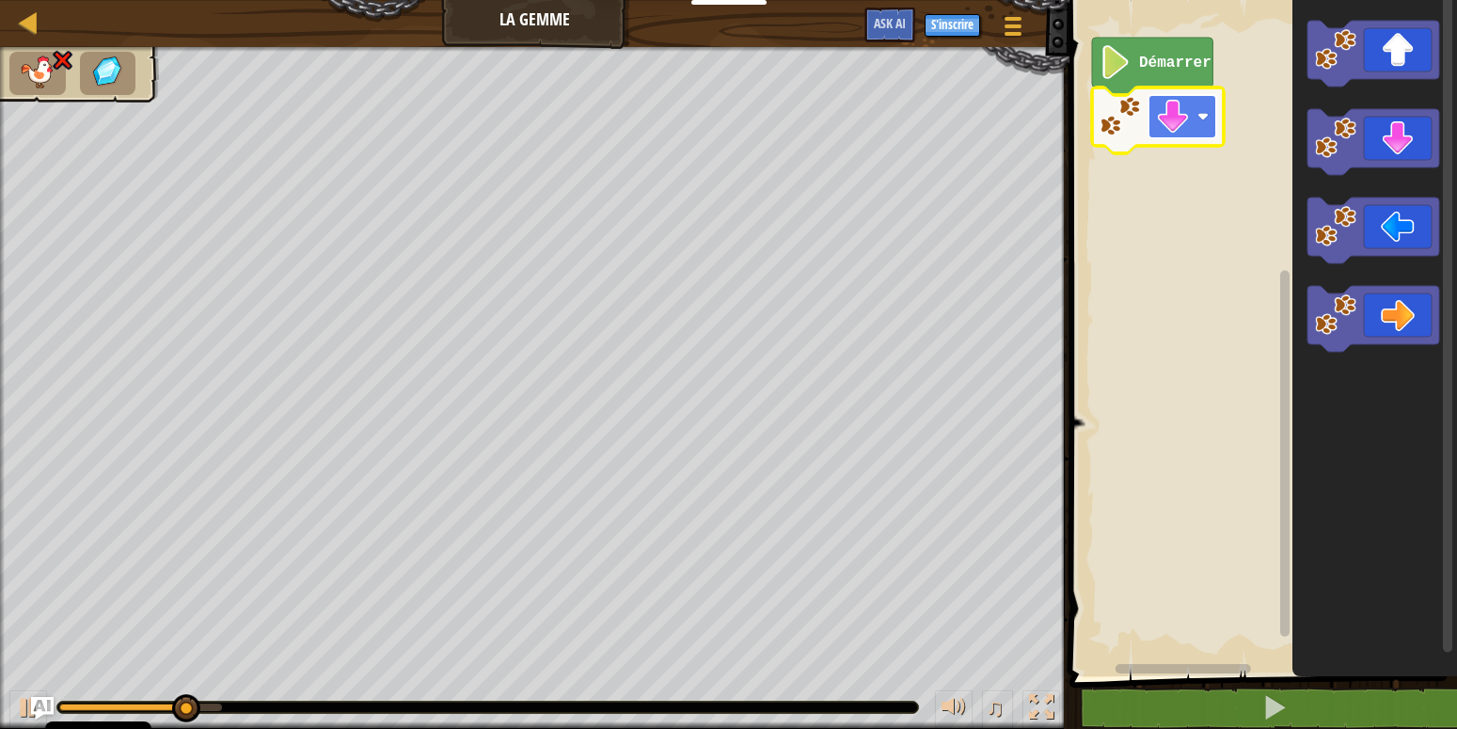
click at [1178, 127] on image "Espace de travail de Blocky" at bounding box center [1173, 117] width 34 height 34
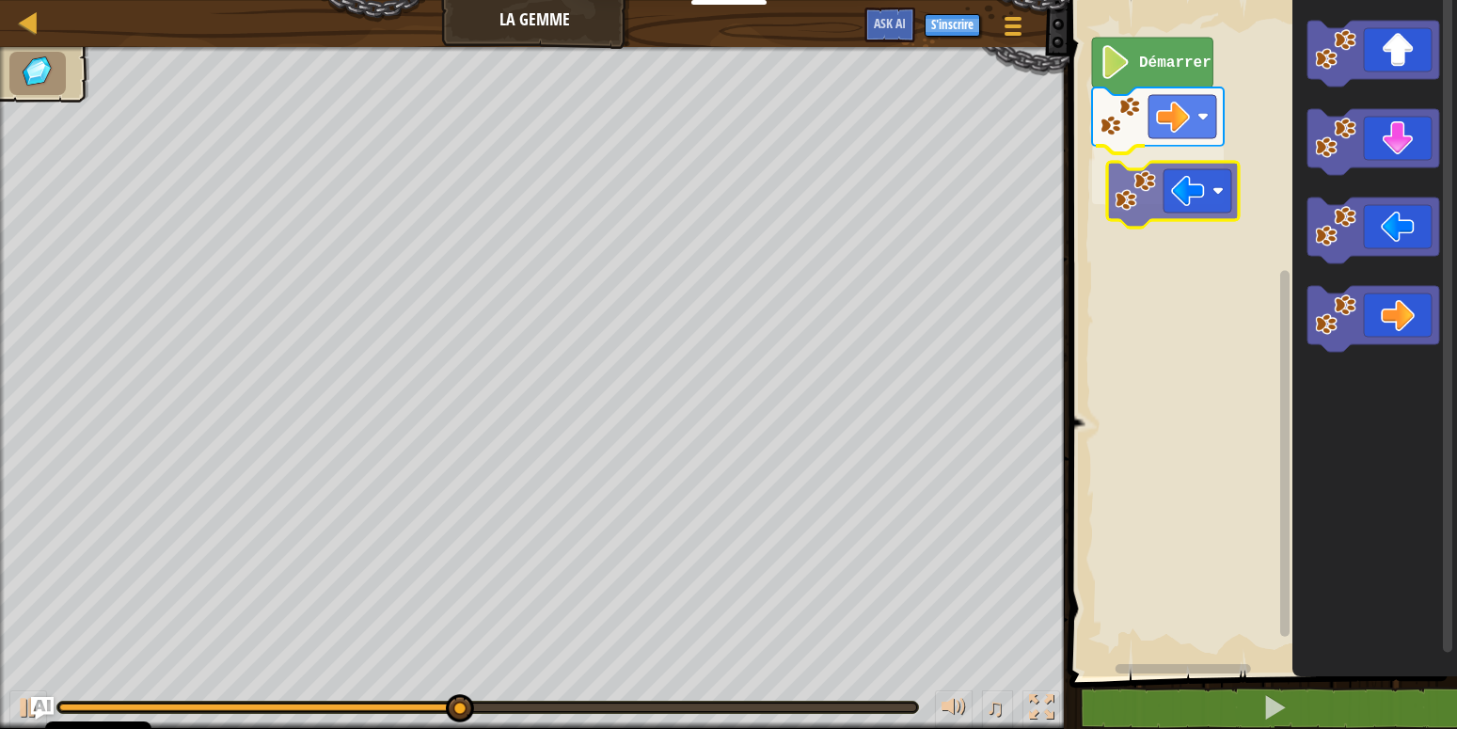
click at [1158, 207] on div "Démarrer" at bounding box center [1260, 333] width 393 height 685
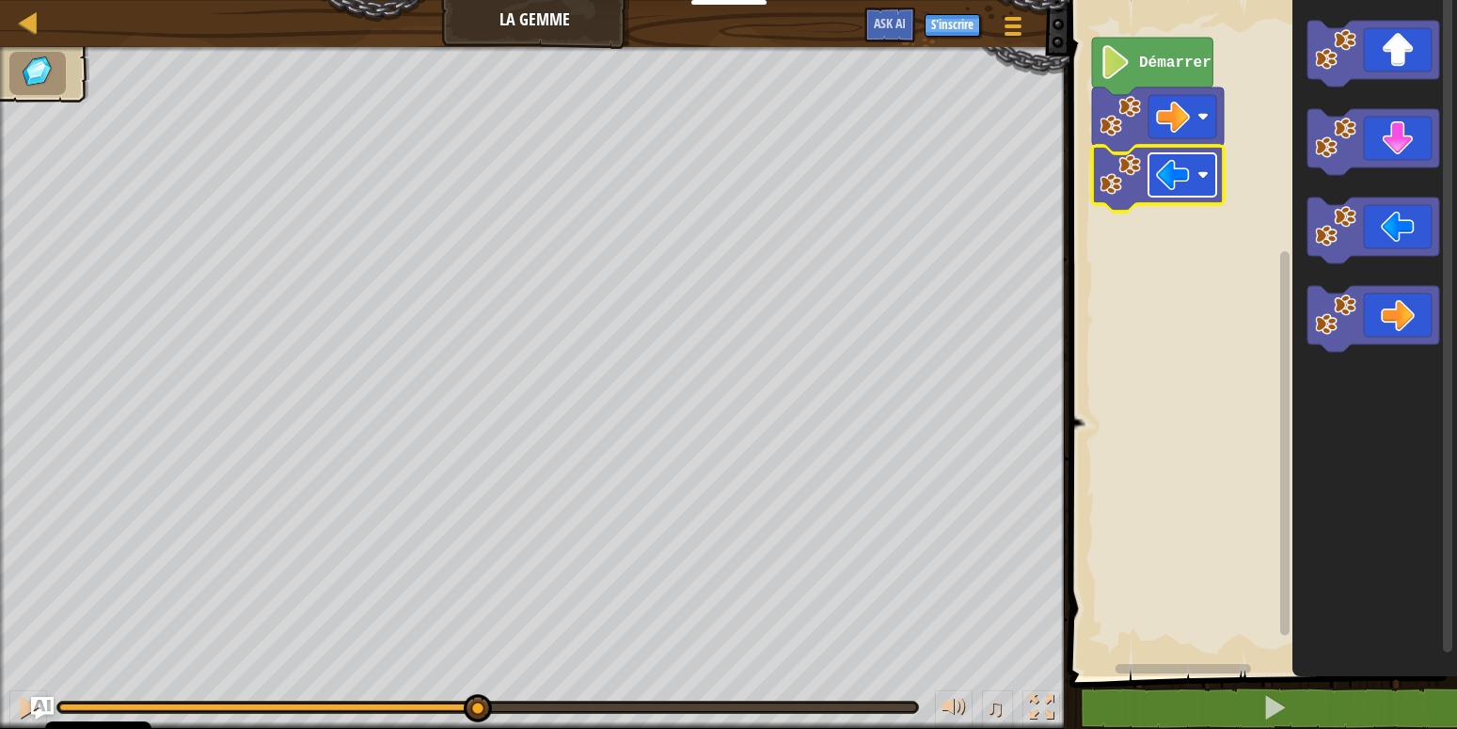
click at [1179, 185] on image "Espace de travail de Blocky" at bounding box center [1173, 175] width 34 height 34
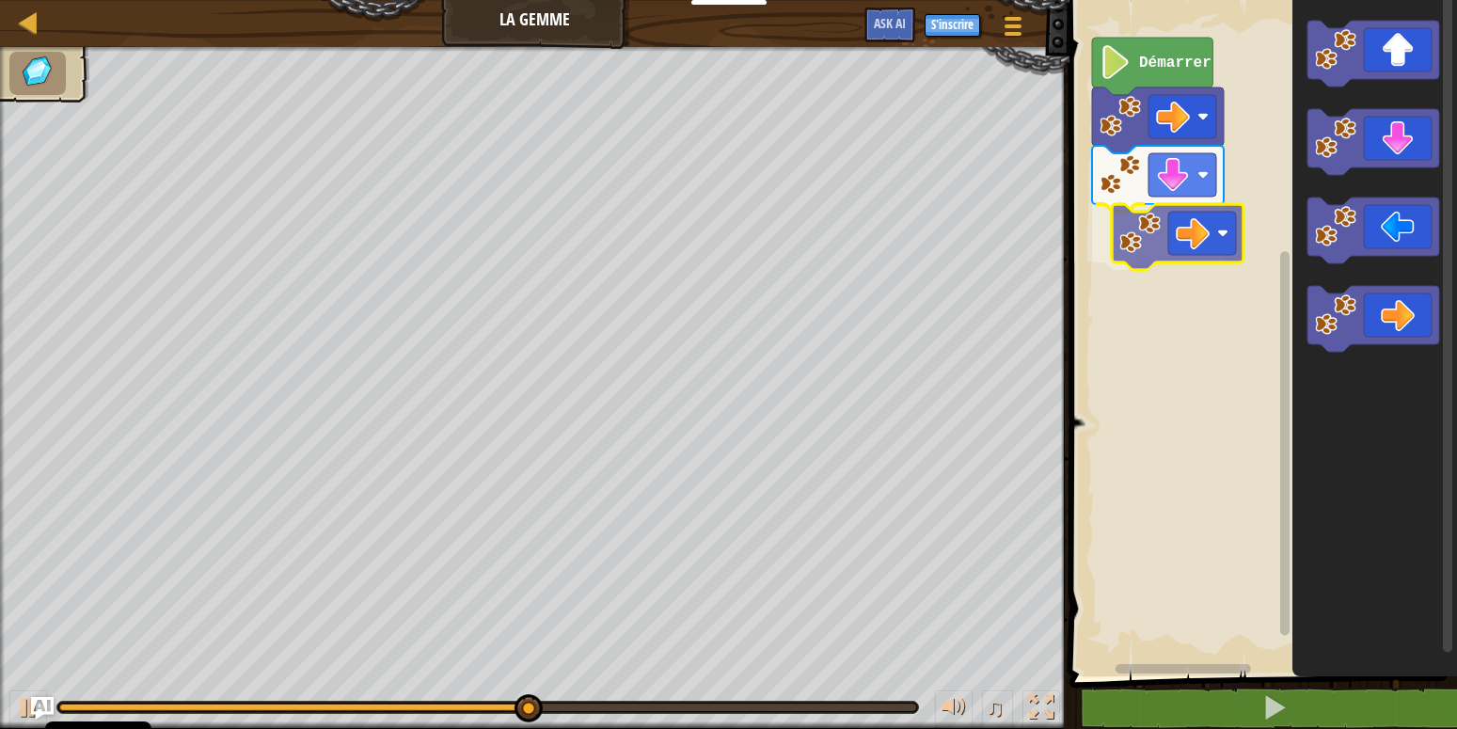
click at [1143, 226] on div "Démarrer" at bounding box center [1260, 333] width 393 height 685
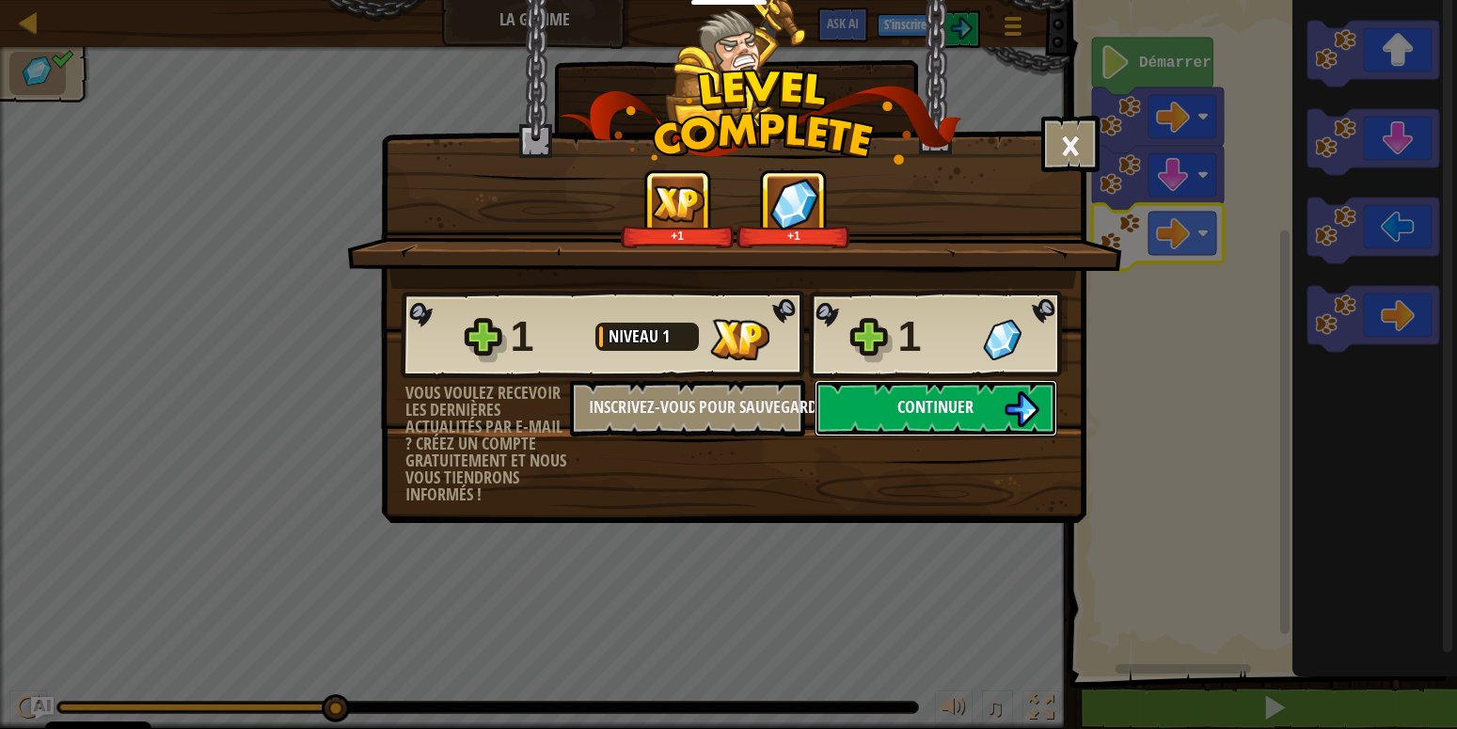
click at [914, 403] on span "Continuer" at bounding box center [935, 407] width 76 height 24
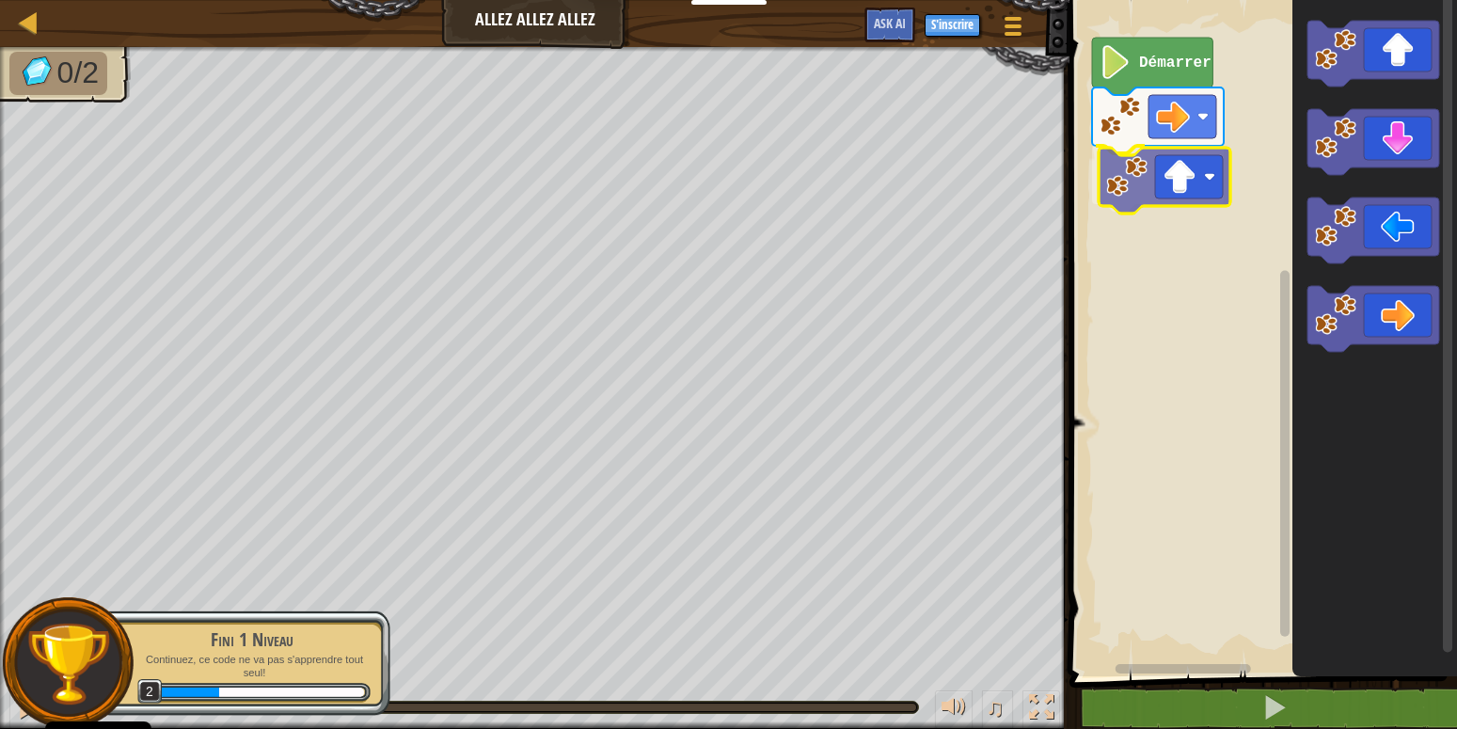
click at [1150, 185] on div "Démarrer" at bounding box center [1260, 333] width 393 height 685
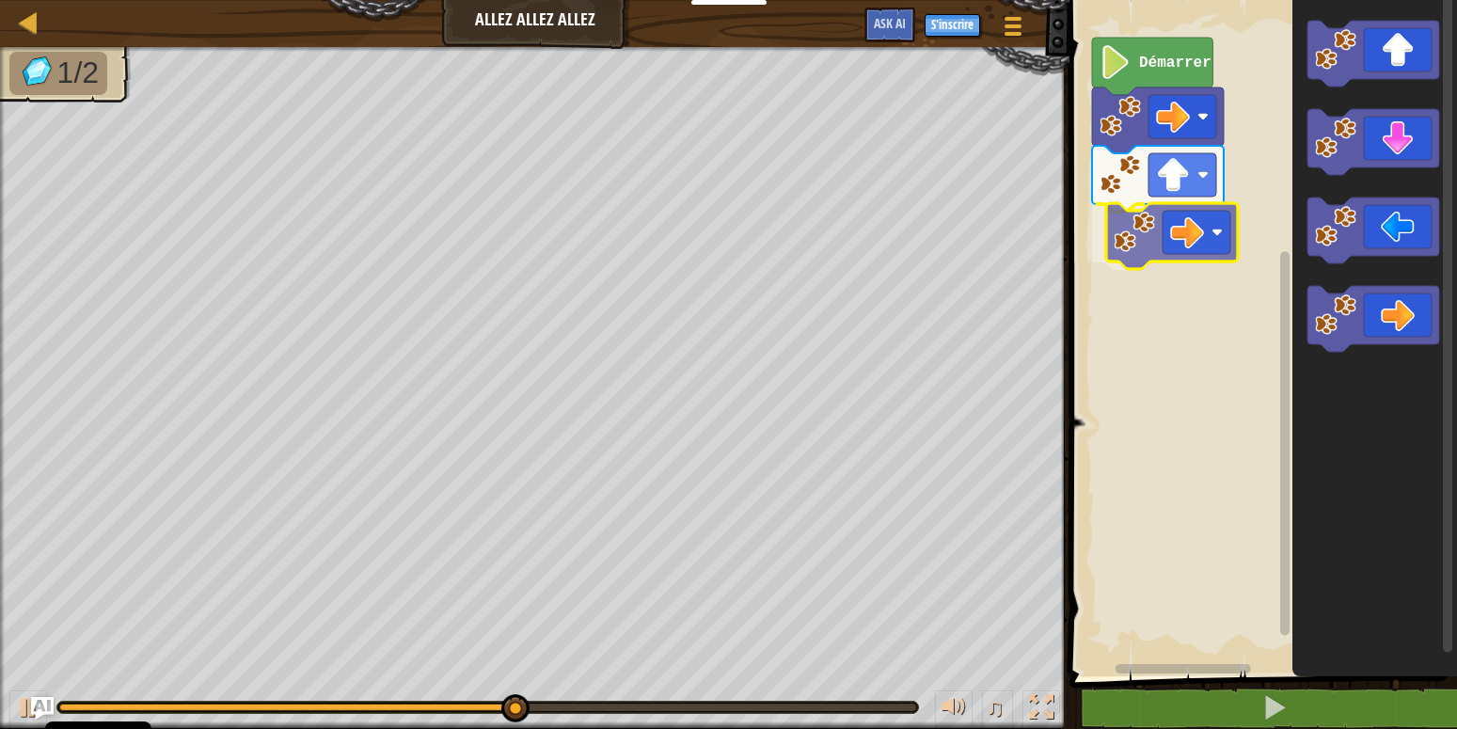
click at [1169, 227] on div "Démarrer" at bounding box center [1260, 333] width 393 height 685
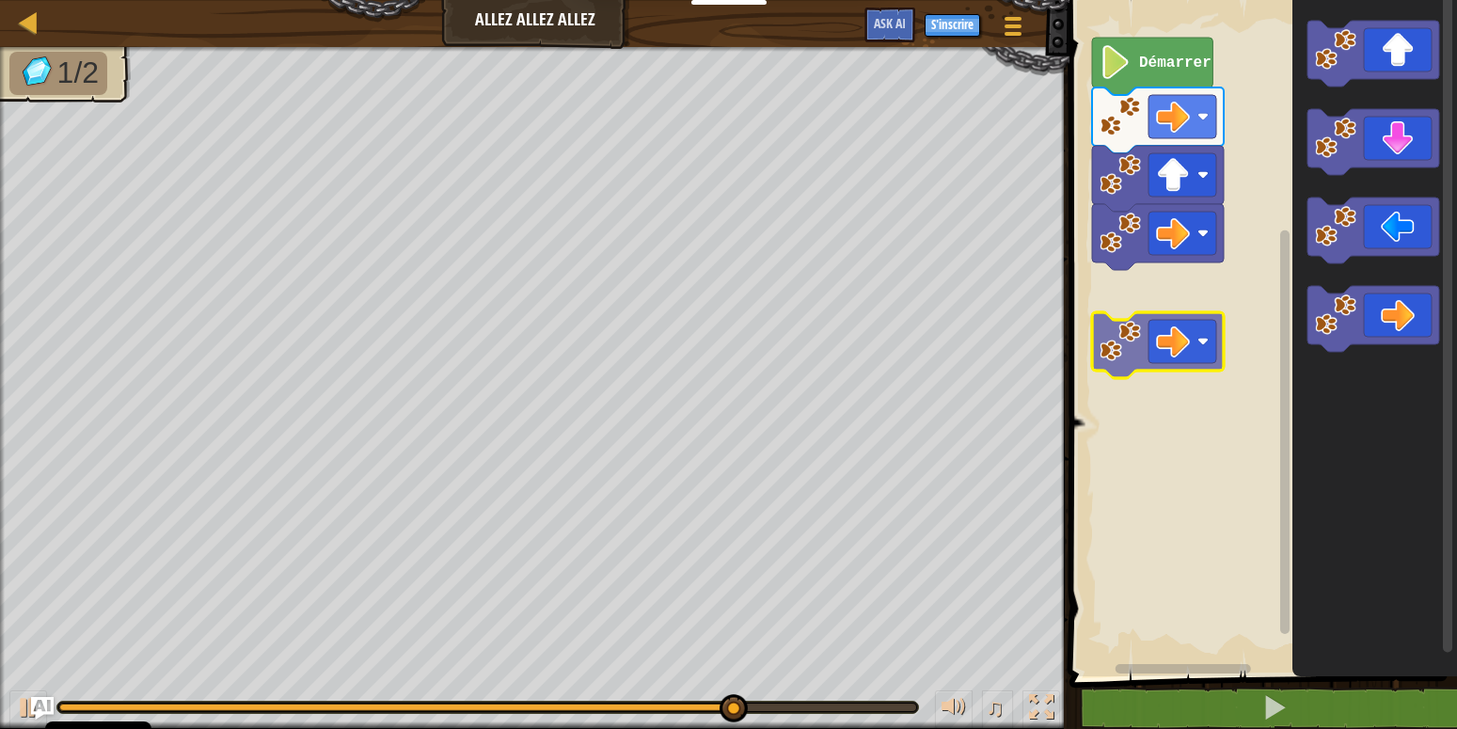
click at [1139, 314] on div "Démarrer" at bounding box center [1260, 333] width 393 height 685
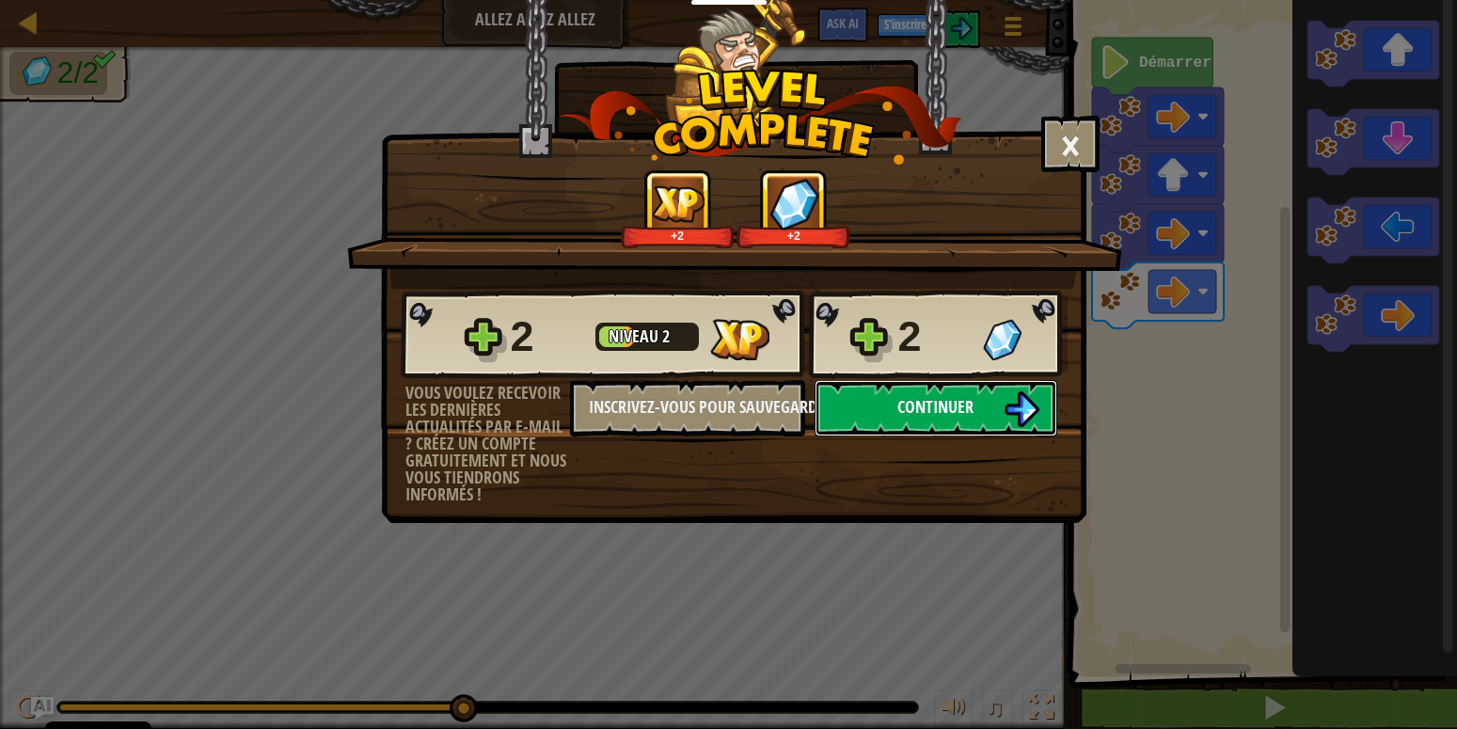
click at [932, 408] on span "Continuer" at bounding box center [935, 407] width 76 height 24
